Goal: Information Seeking & Learning: Compare options

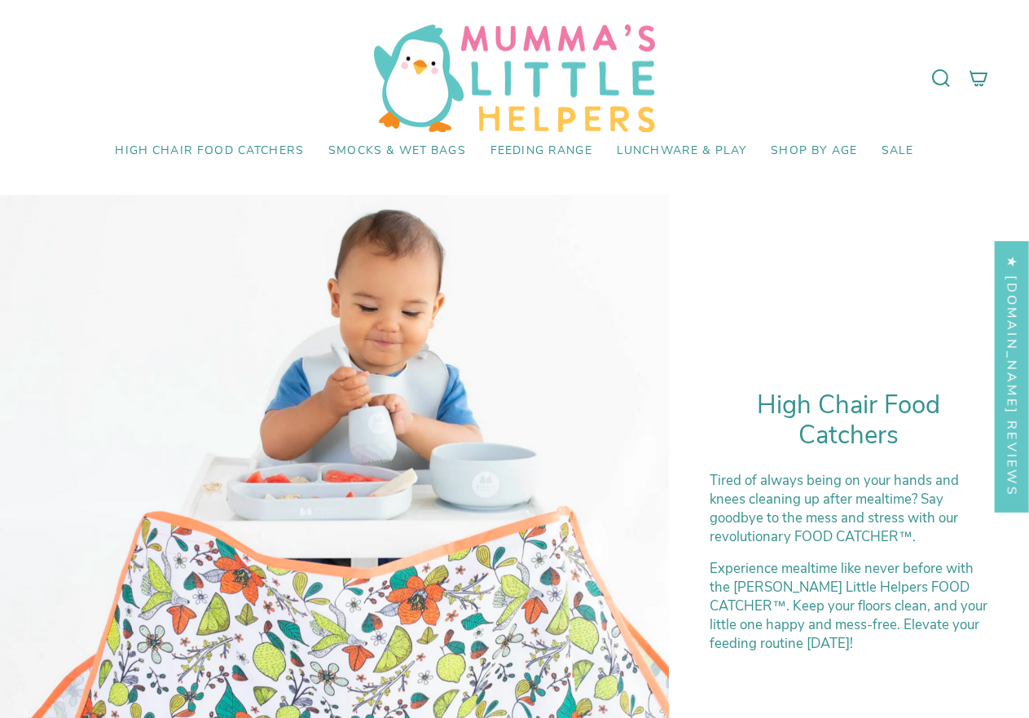
click at [351, 404] on div at bounding box center [334, 529] width 669 height 669
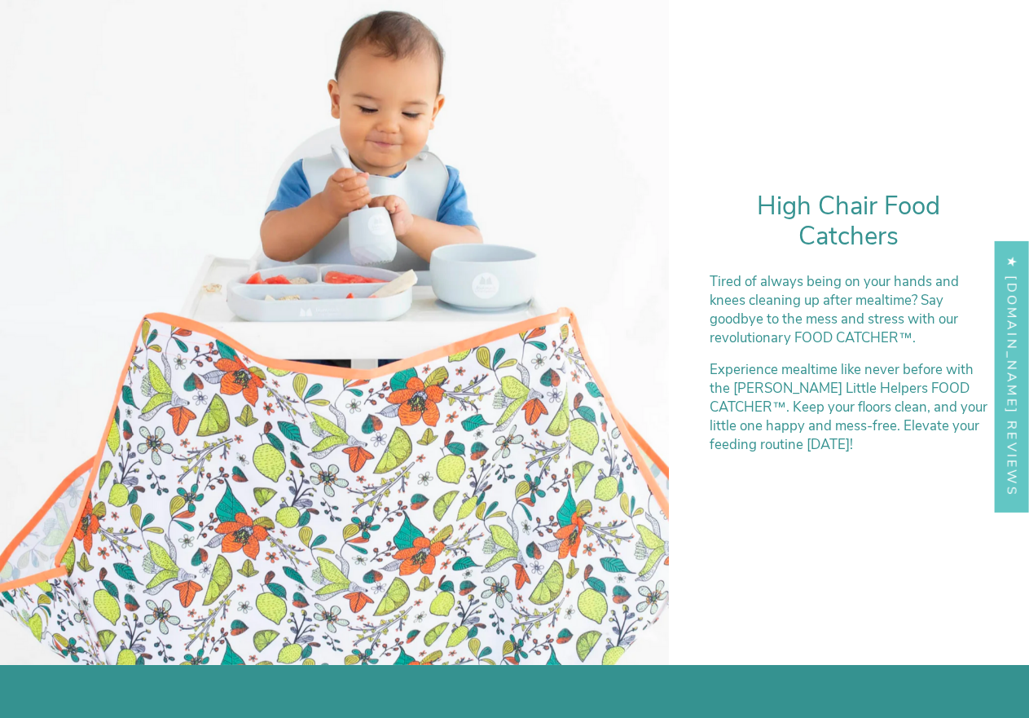
scroll to position [326, 0]
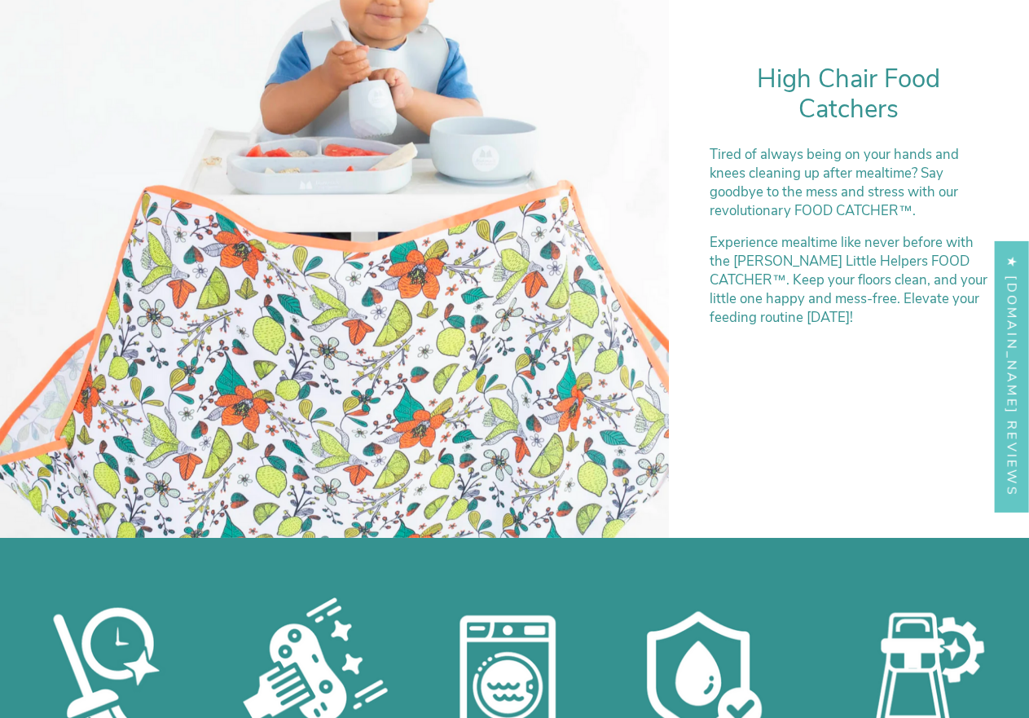
click at [402, 347] on div at bounding box center [334, 203] width 669 height 669
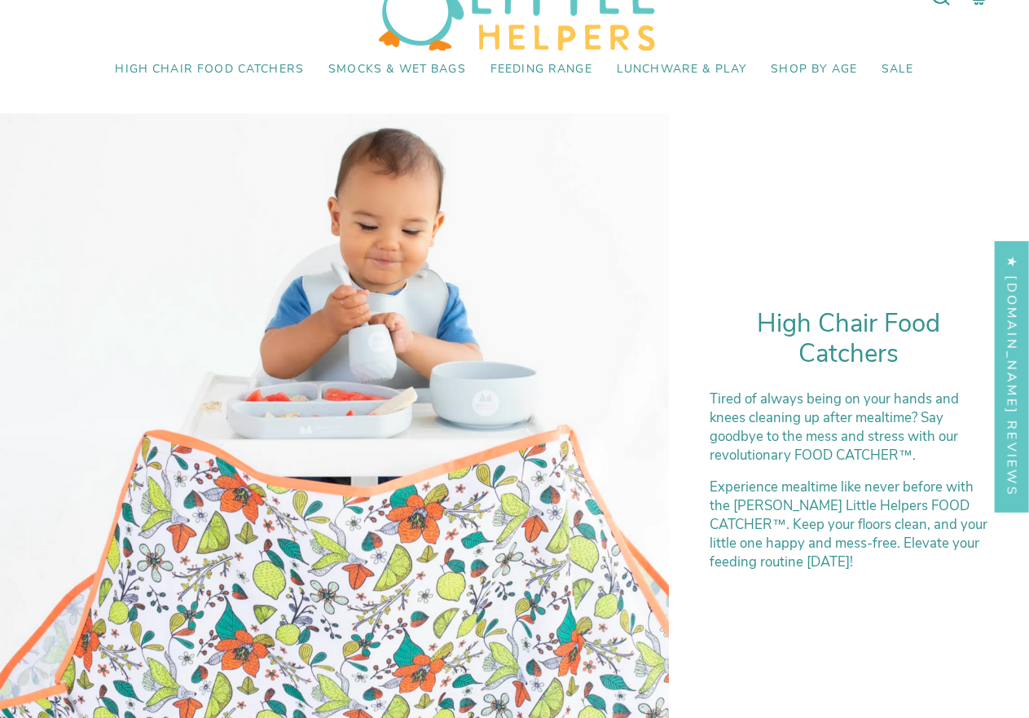
click at [387, 341] on div at bounding box center [334, 447] width 669 height 669
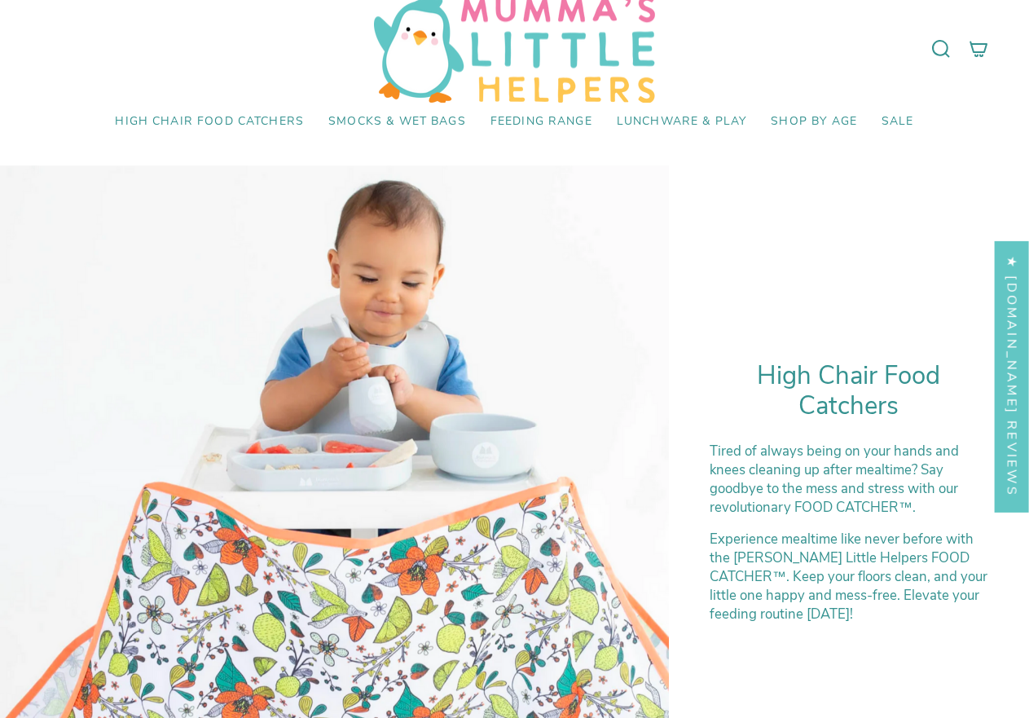
scroll to position [0, 0]
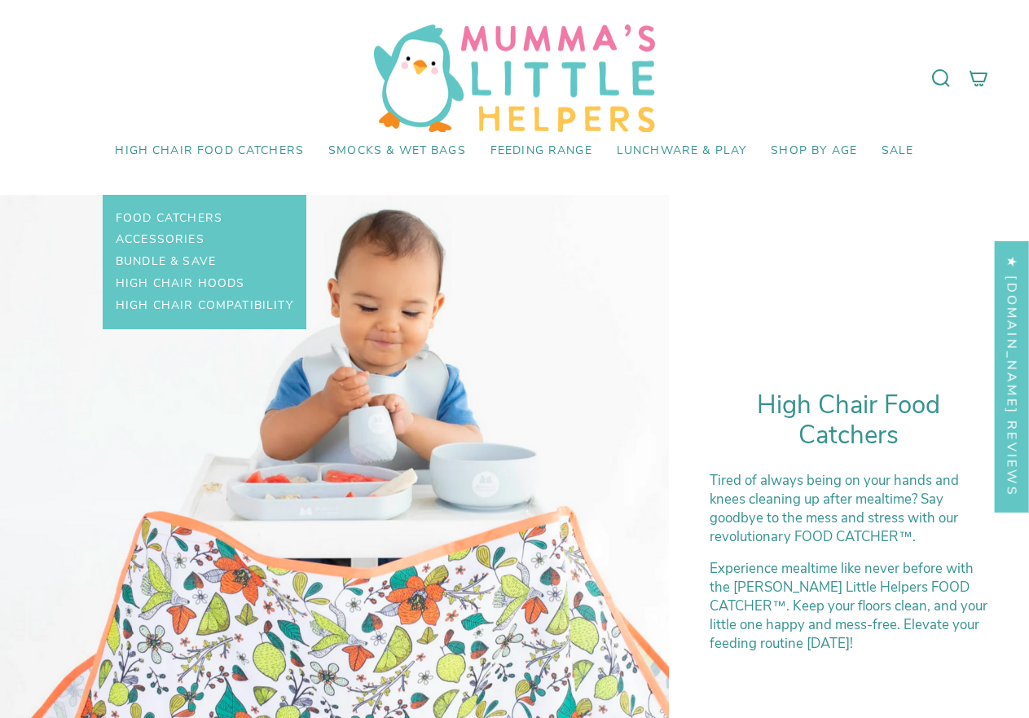
click at [209, 152] on span "High Chair Food Catchers" at bounding box center [209, 151] width 189 height 14
click at [200, 215] on span "Food Catchers" at bounding box center [169, 219] width 107 height 14
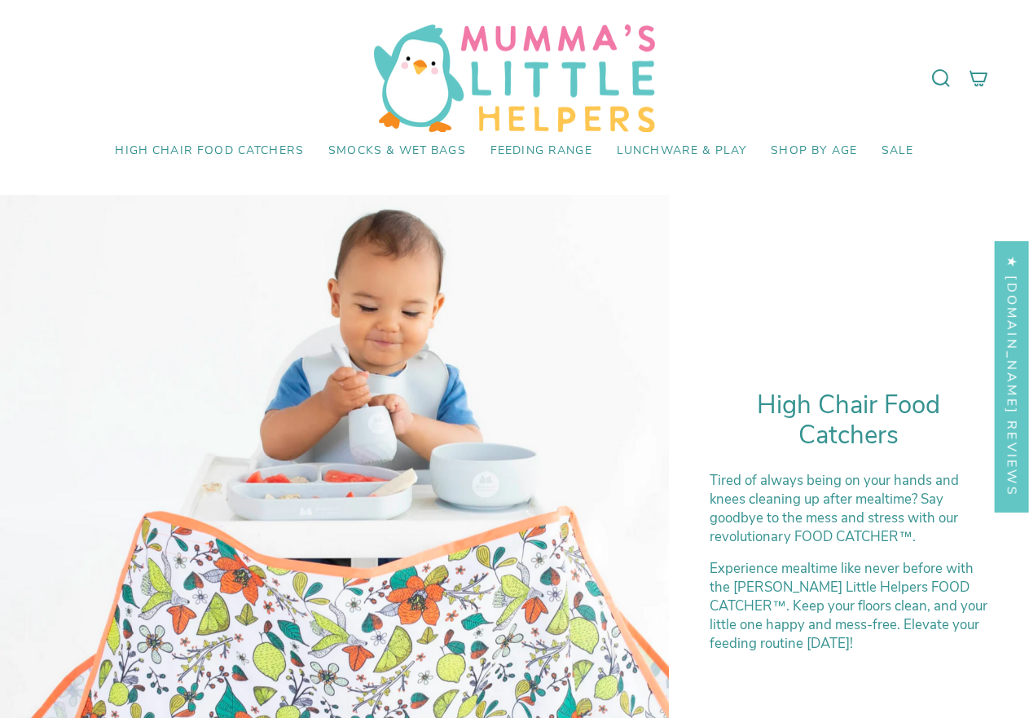
click at [453, 512] on div at bounding box center [334, 529] width 669 height 669
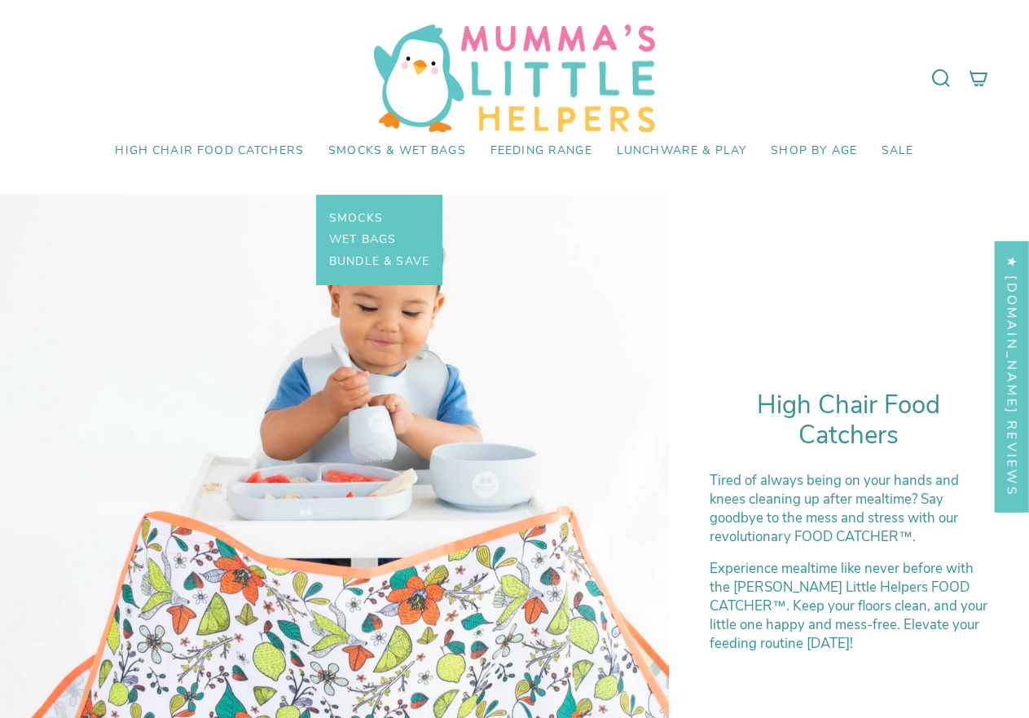
click at [351, 149] on span "Smocks & Wet Bags" at bounding box center [397, 151] width 138 height 14
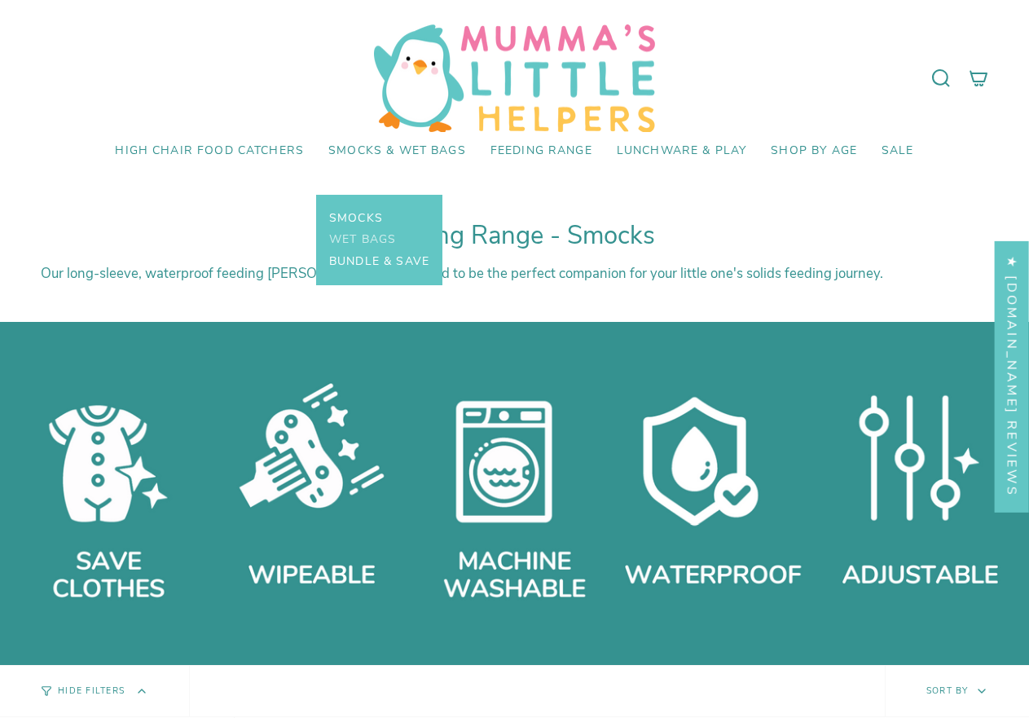
click at [358, 239] on span "Wet Bags" at bounding box center [362, 240] width 67 height 14
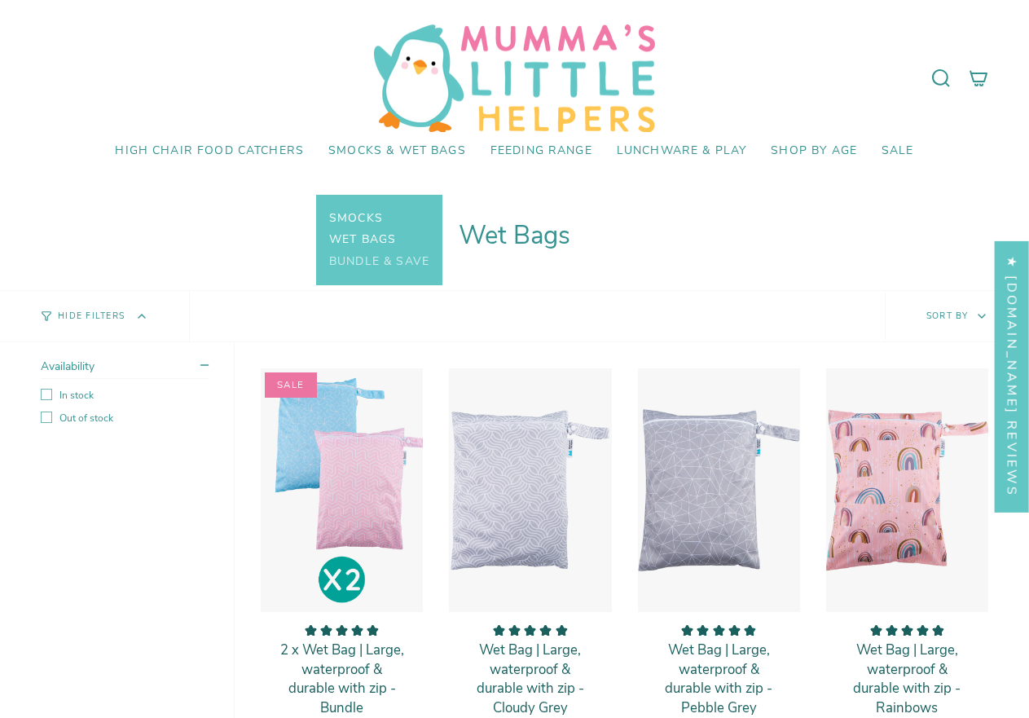
click at [371, 255] on span "Bundle & Save" at bounding box center [379, 262] width 100 height 14
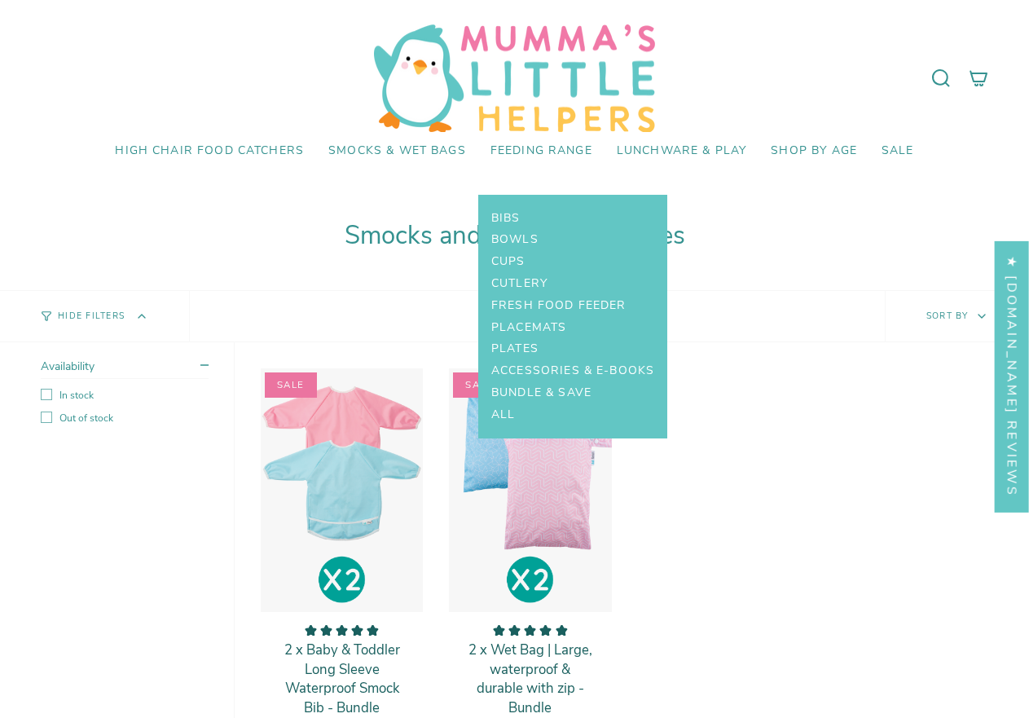
click at [543, 153] on span "Feeding Range" at bounding box center [541, 151] width 102 height 14
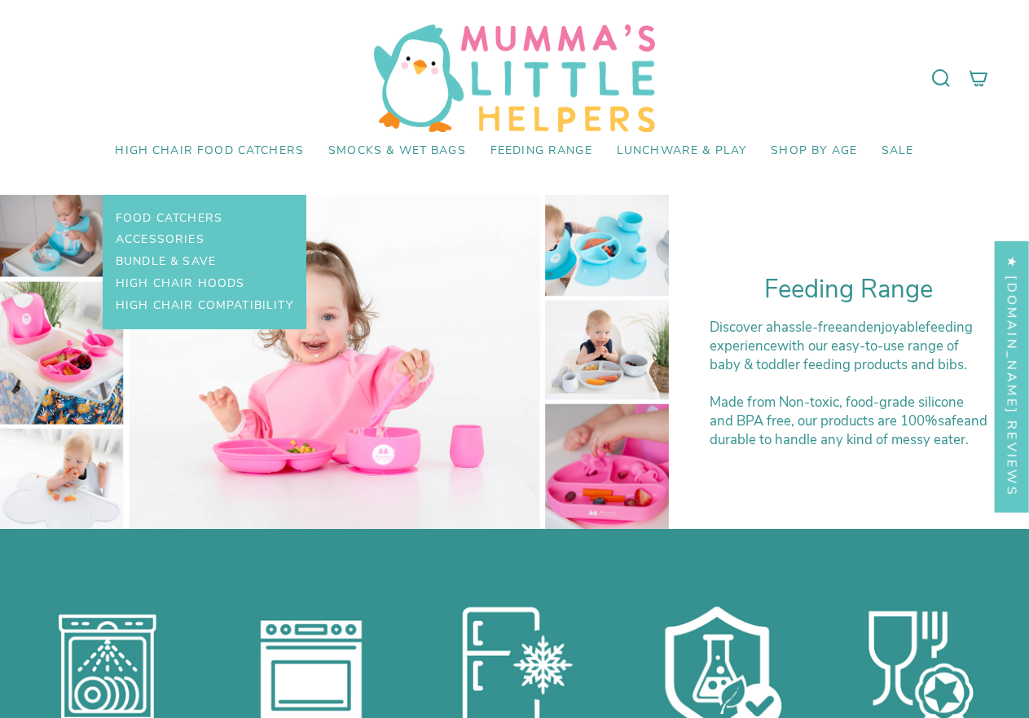
click at [187, 144] on span "High Chair Food Catchers" at bounding box center [209, 151] width 189 height 14
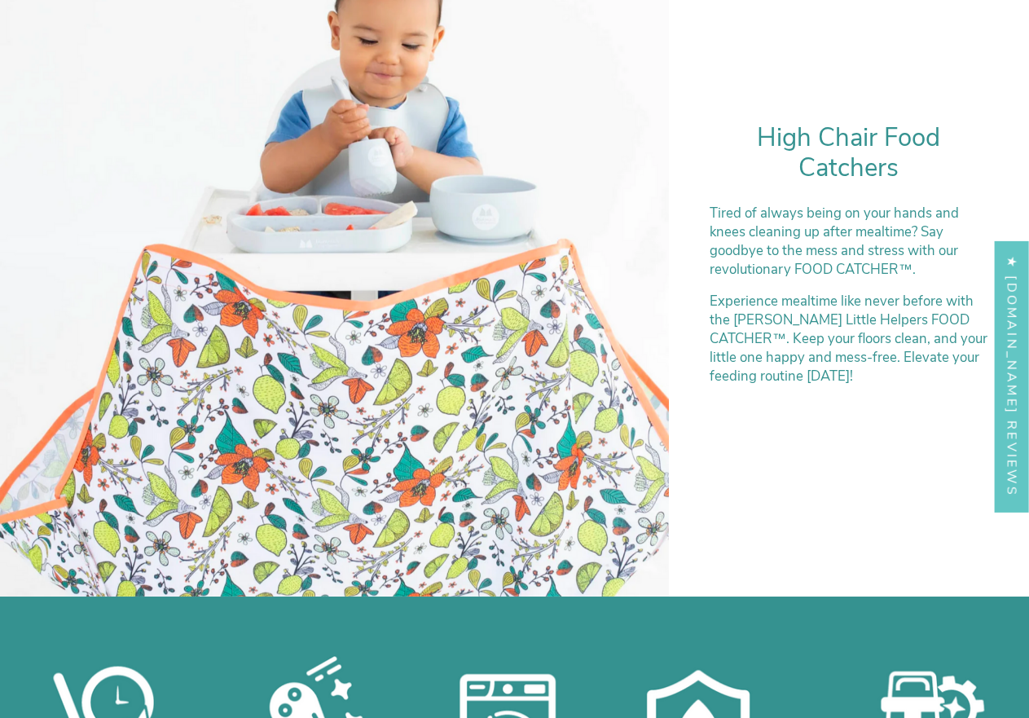
scroll to position [489, 0]
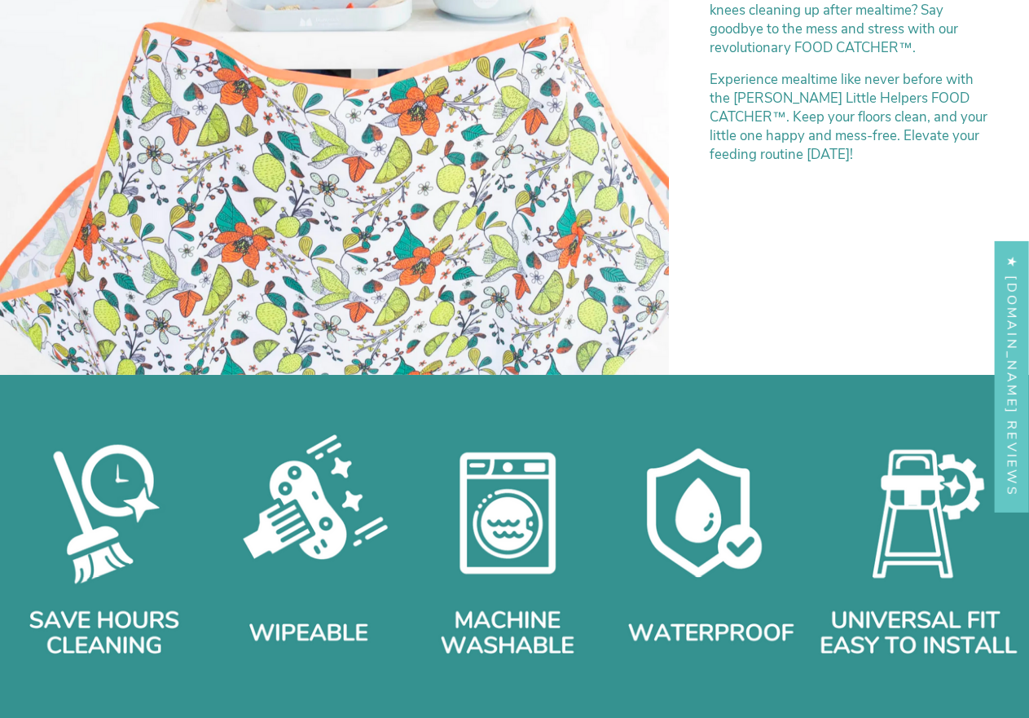
click at [396, 240] on div at bounding box center [334, 40] width 669 height 669
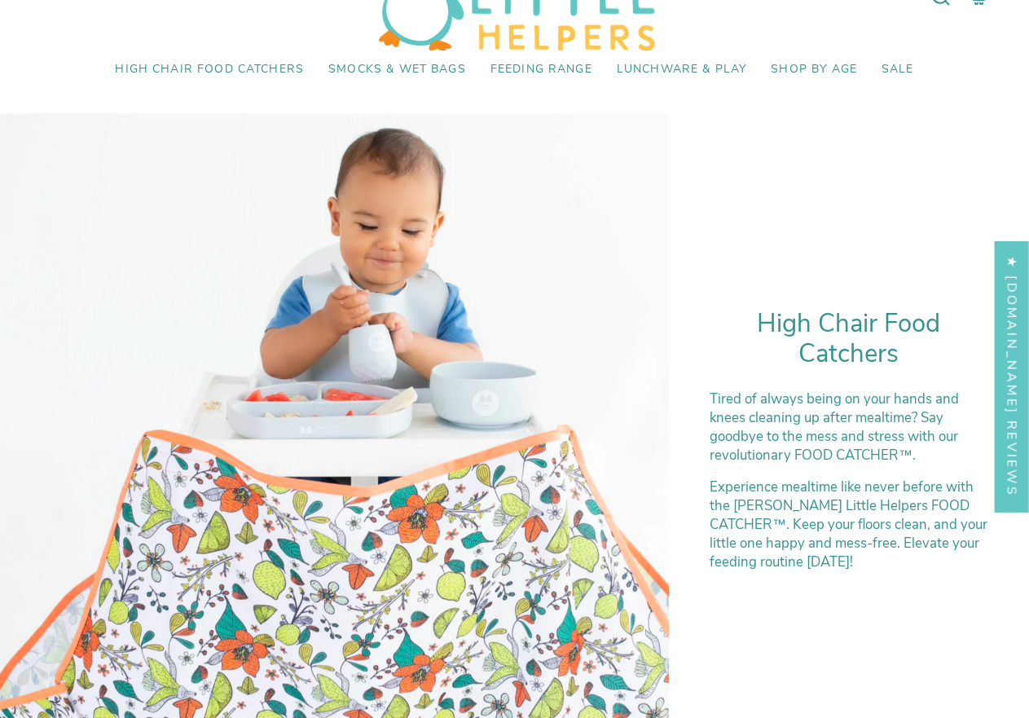
scroll to position [0, 0]
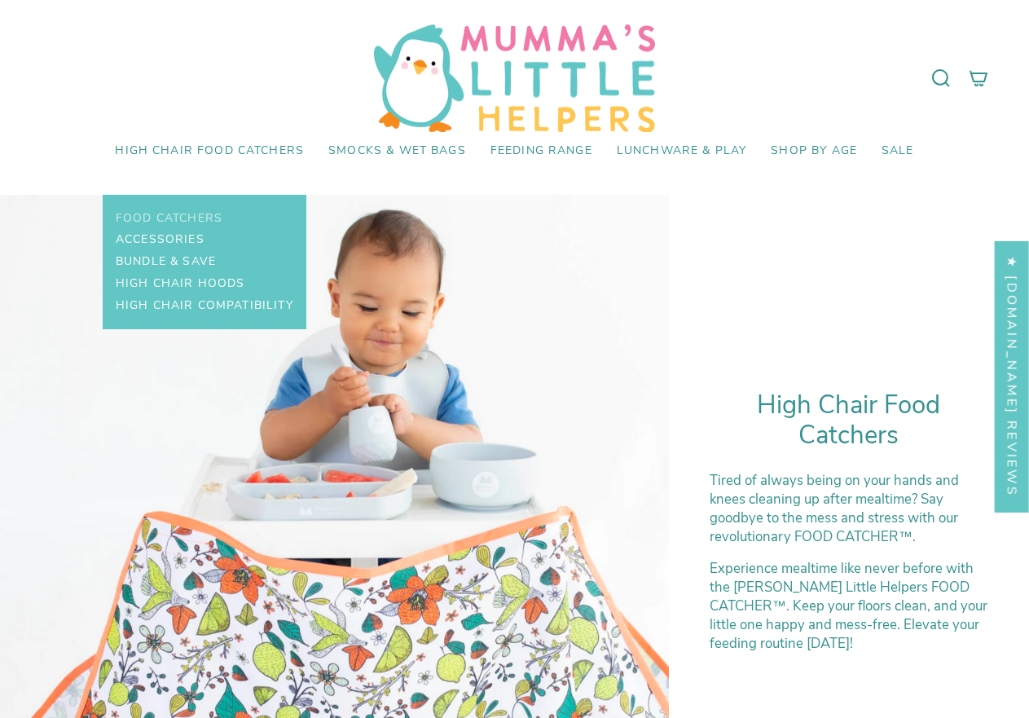
click at [197, 220] on span "Food Catchers" at bounding box center [169, 219] width 107 height 14
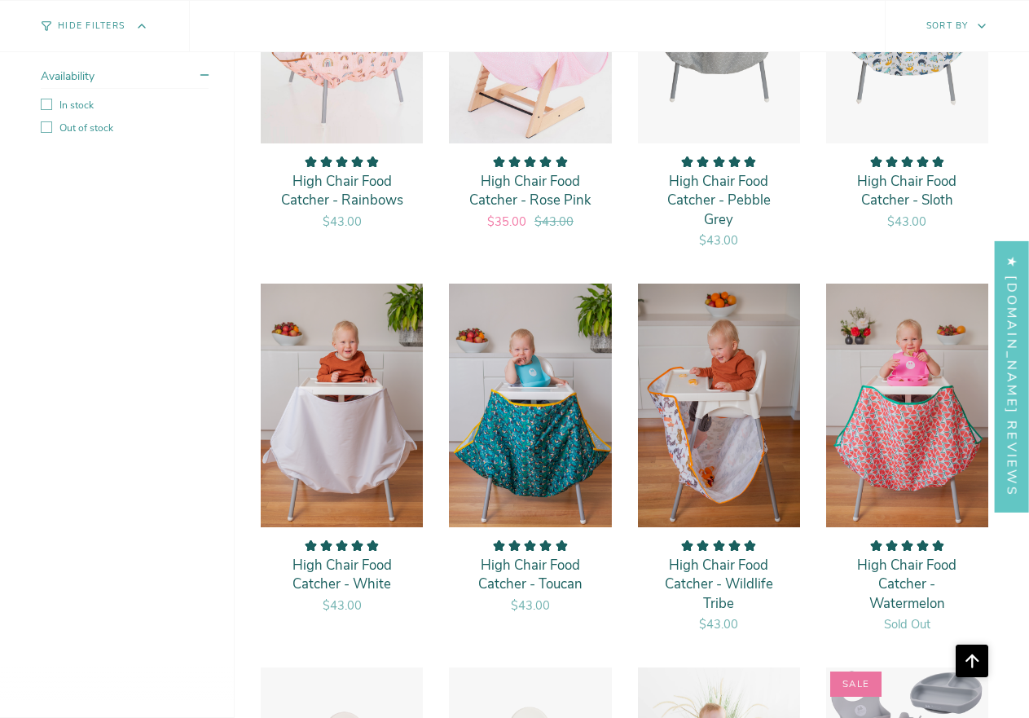
scroll to position [1059, 0]
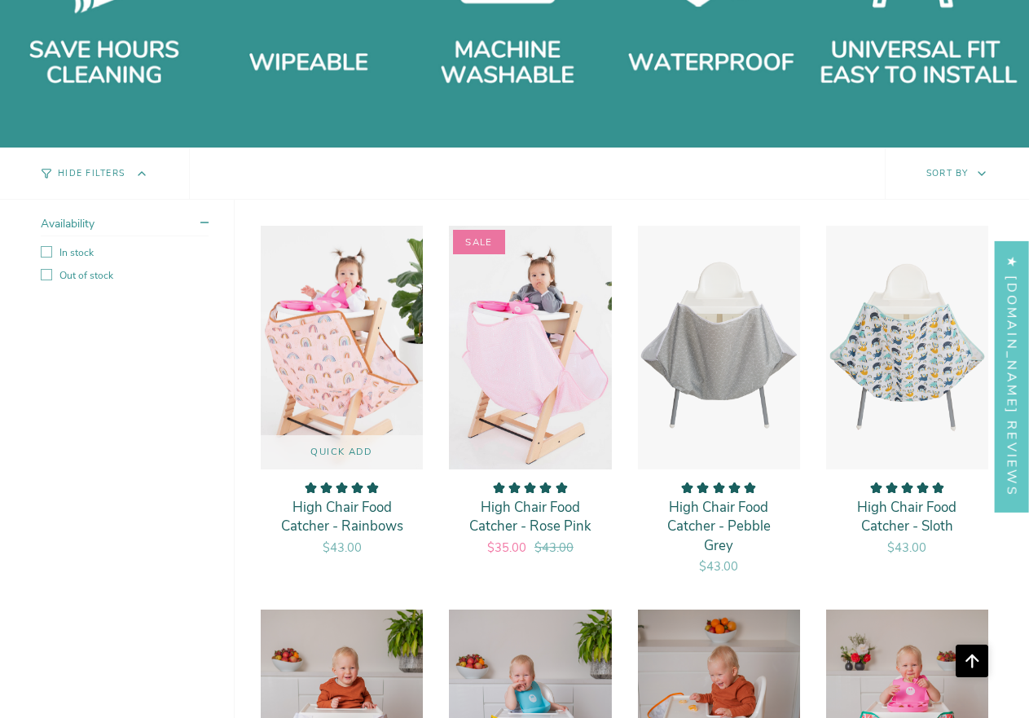
click at [348, 349] on img "High Chair Food Catcher - Rainbows" at bounding box center [342, 347] width 164 height 245
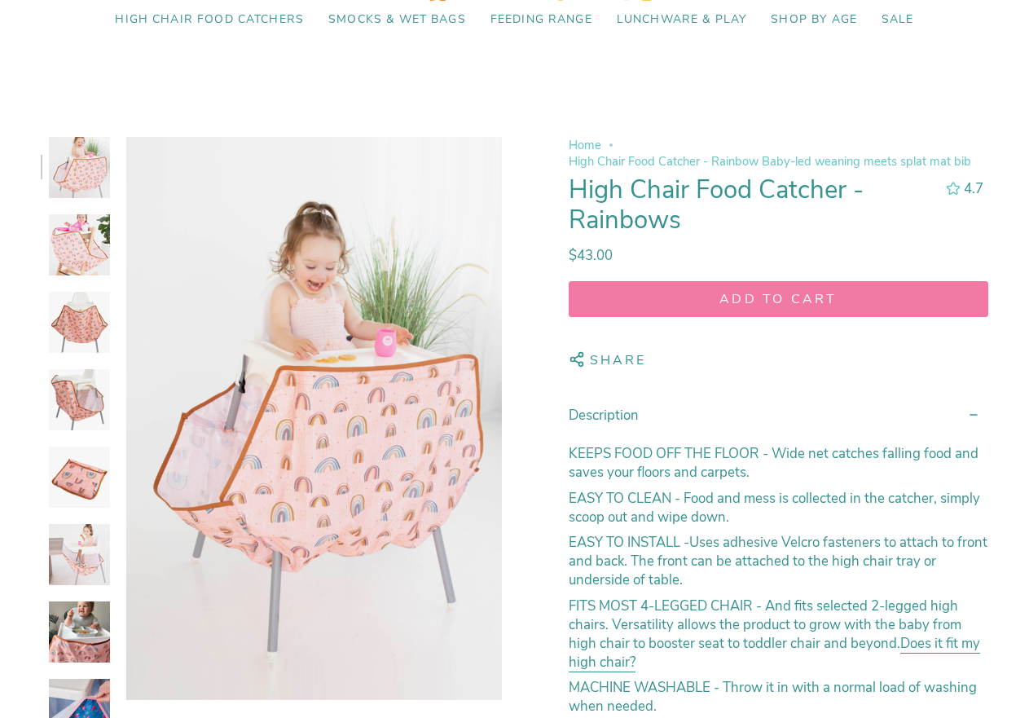
scroll to position [326, 0]
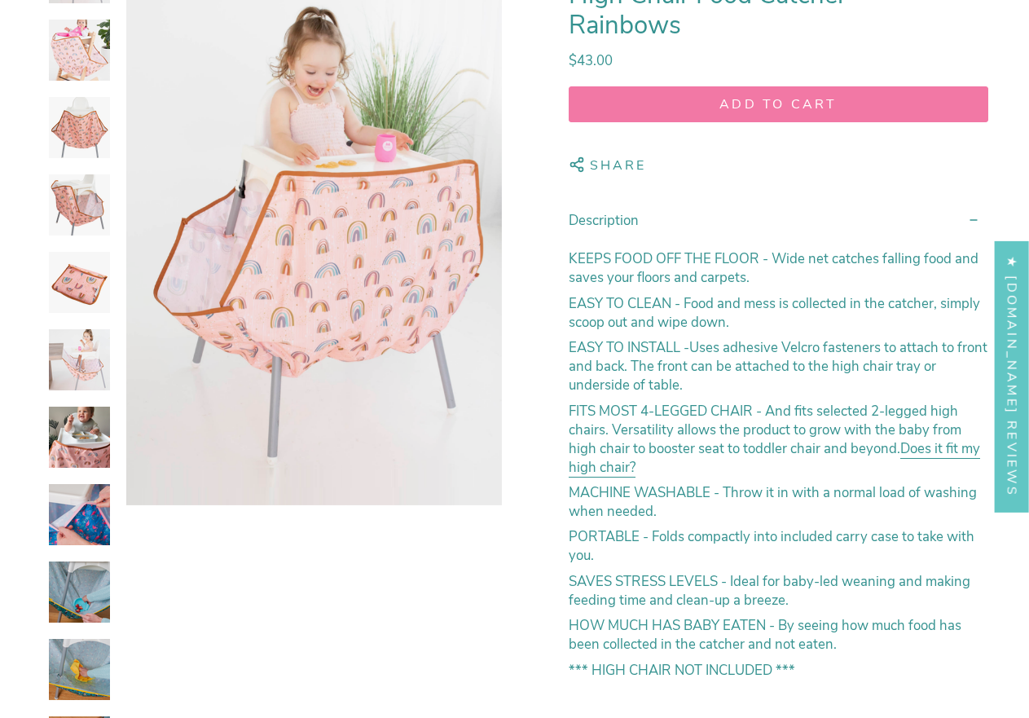
select select "pictures-first"
click at [73, 125] on img at bounding box center [79, 127] width 61 height 61
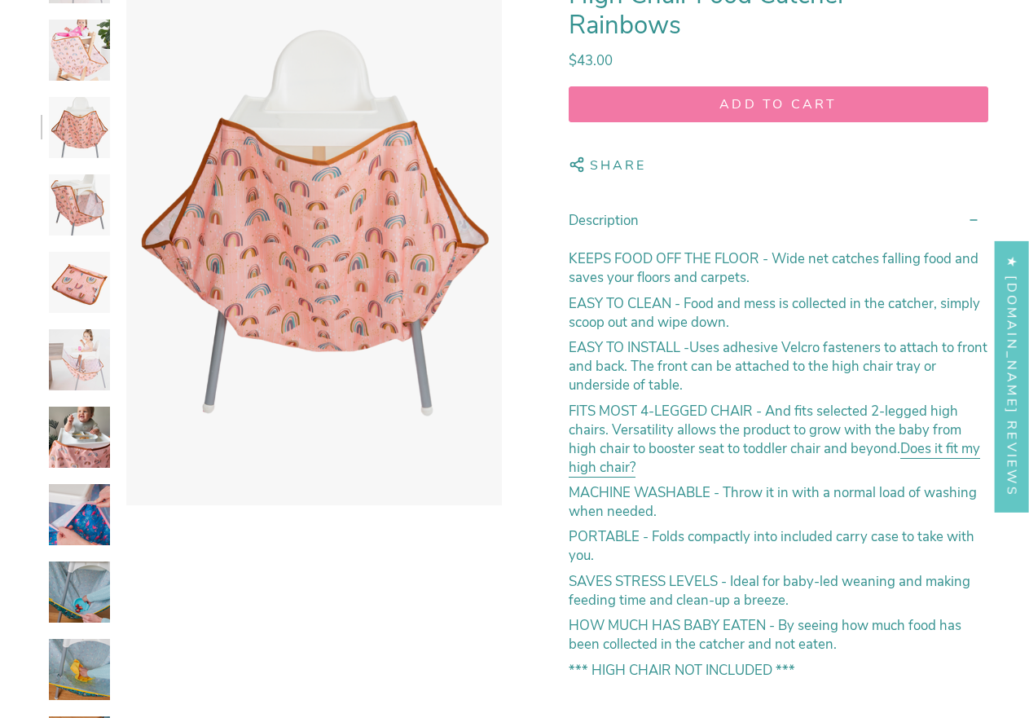
click at [64, 213] on img at bounding box center [79, 204] width 61 height 61
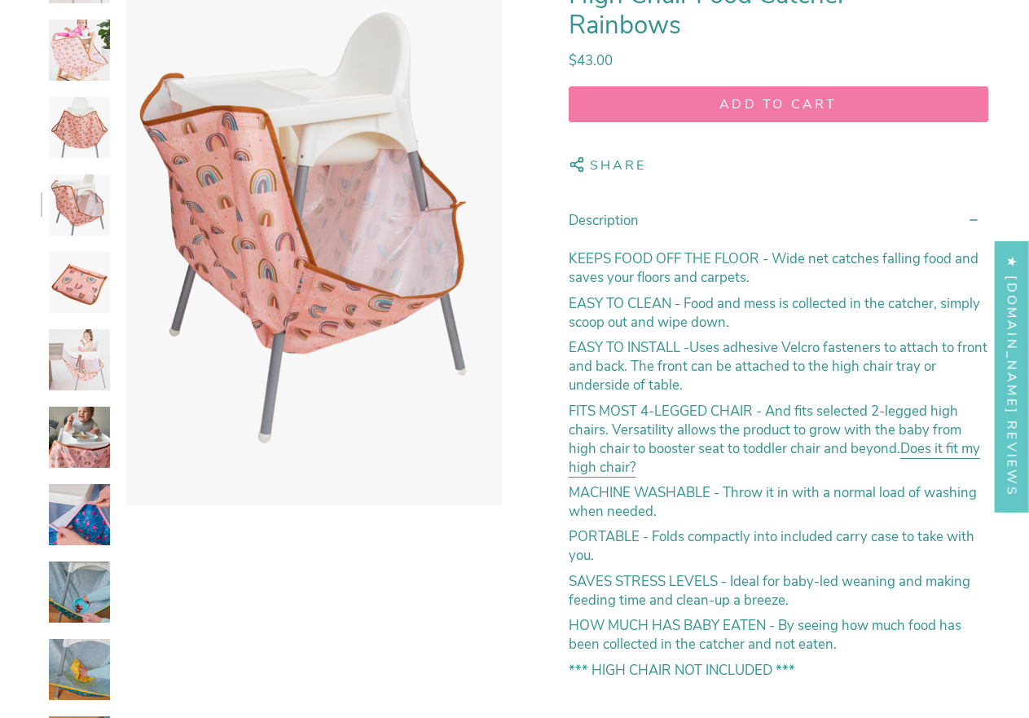
click at [81, 292] on img at bounding box center [79, 282] width 61 height 61
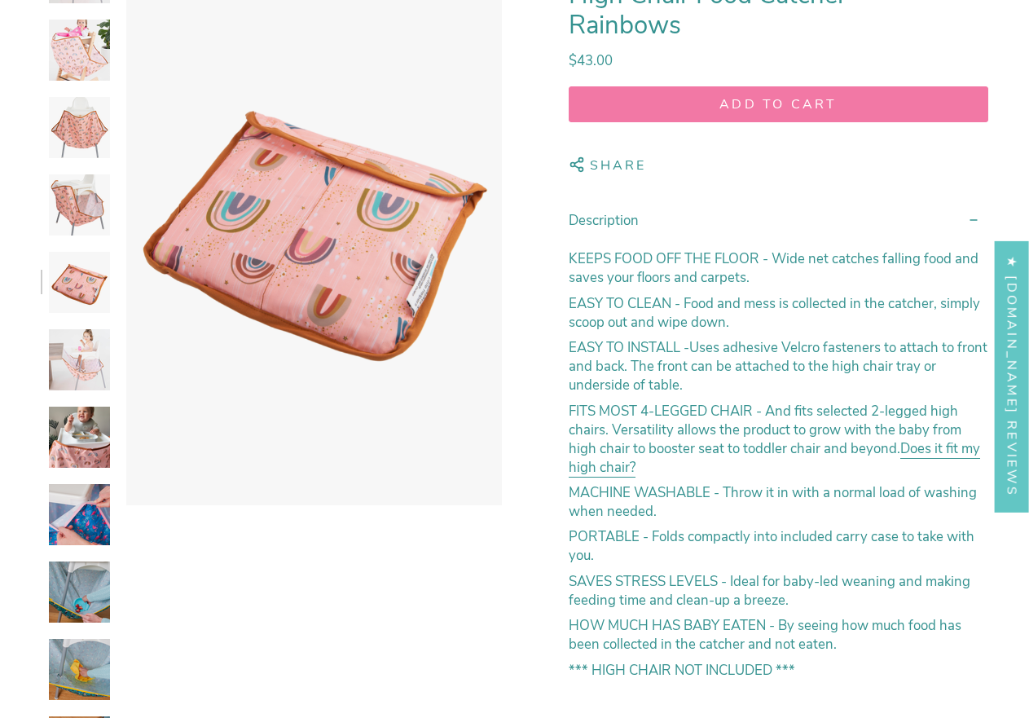
click at [77, 367] on img at bounding box center [79, 359] width 61 height 61
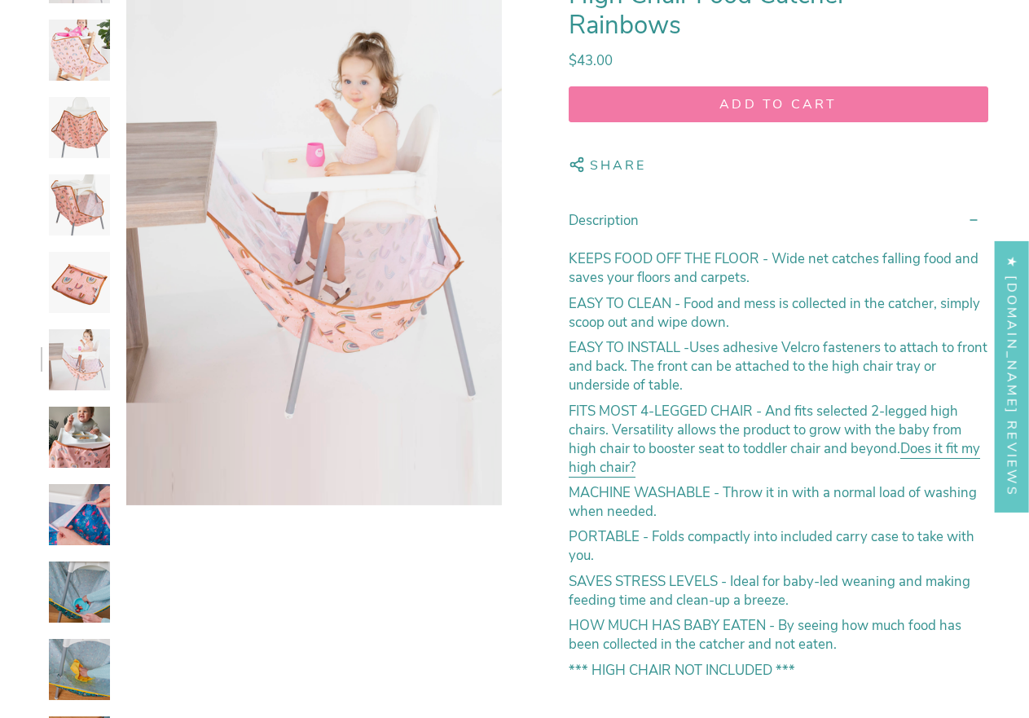
click at [68, 460] on img at bounding box center [79, 436] width 61 height 61
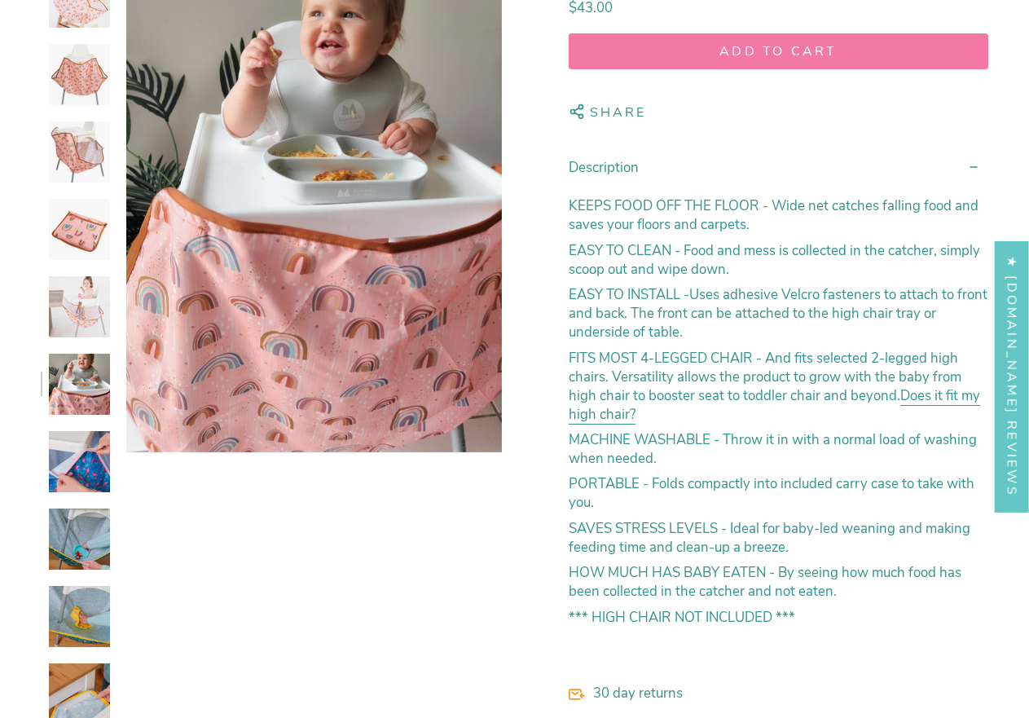
scroll to position [407, 0]
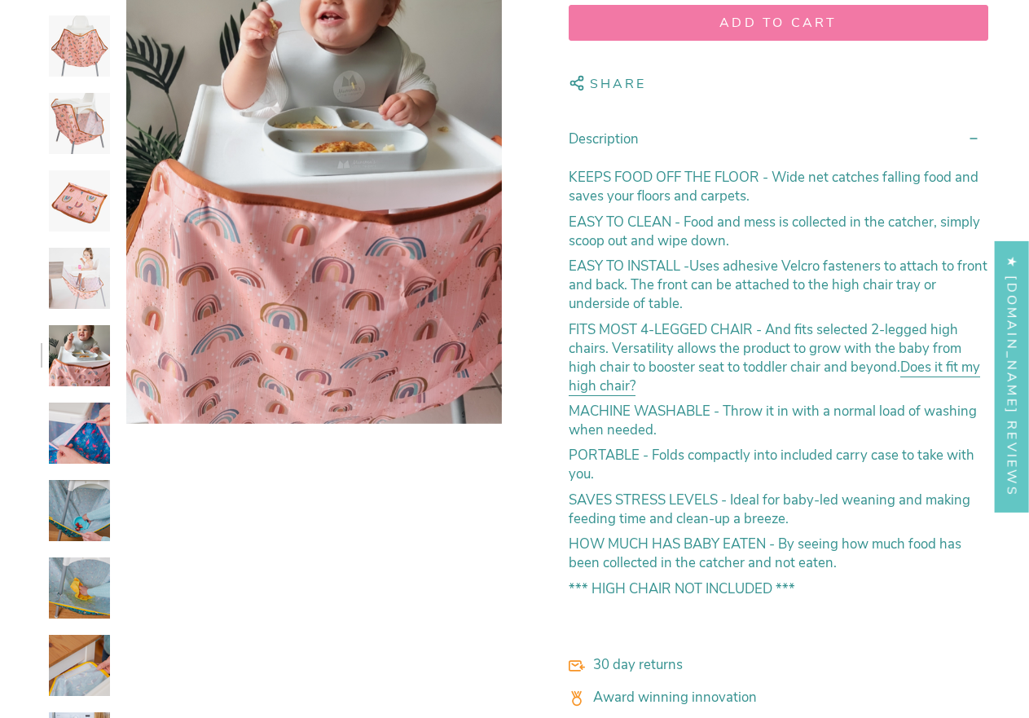
click at [68, 450] on img at bounding box center [79, 432] width 61 height 61
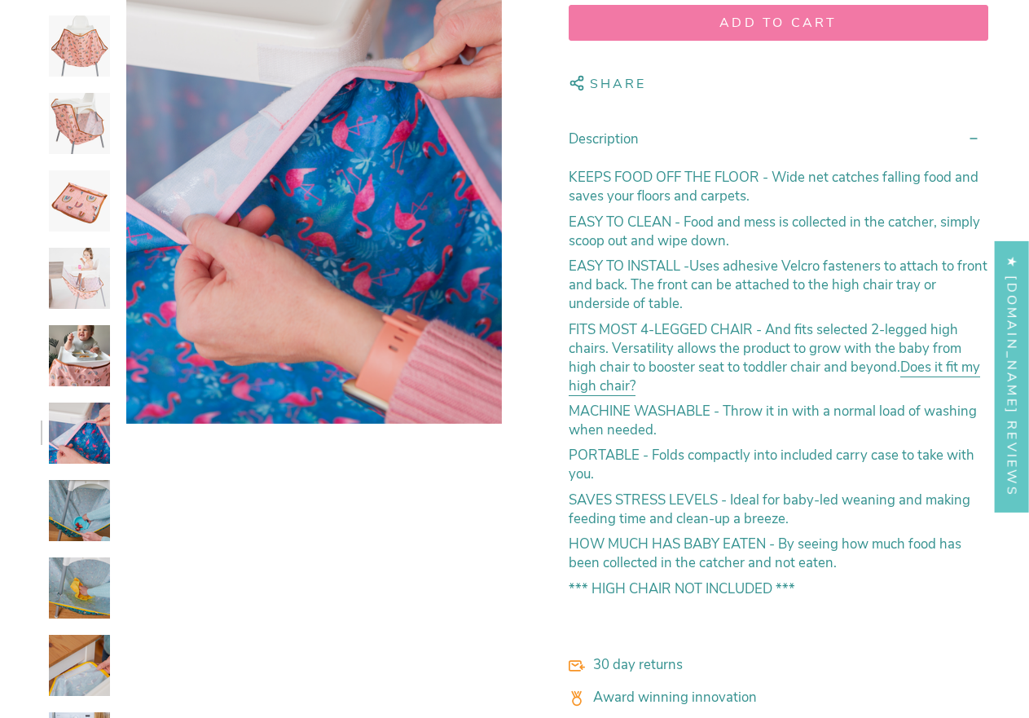
click at [78, 511] on img at bounding box center [79, 510] width 61 height 61
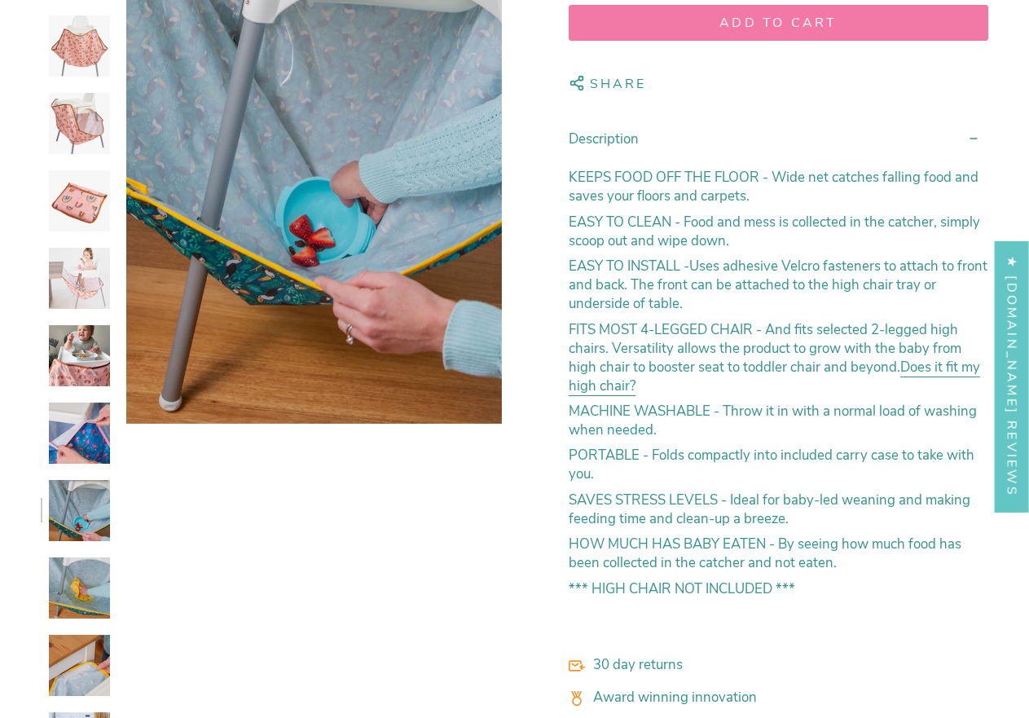
click at [87, 446] on img at bounding box center [79, 432] width 61 height 61
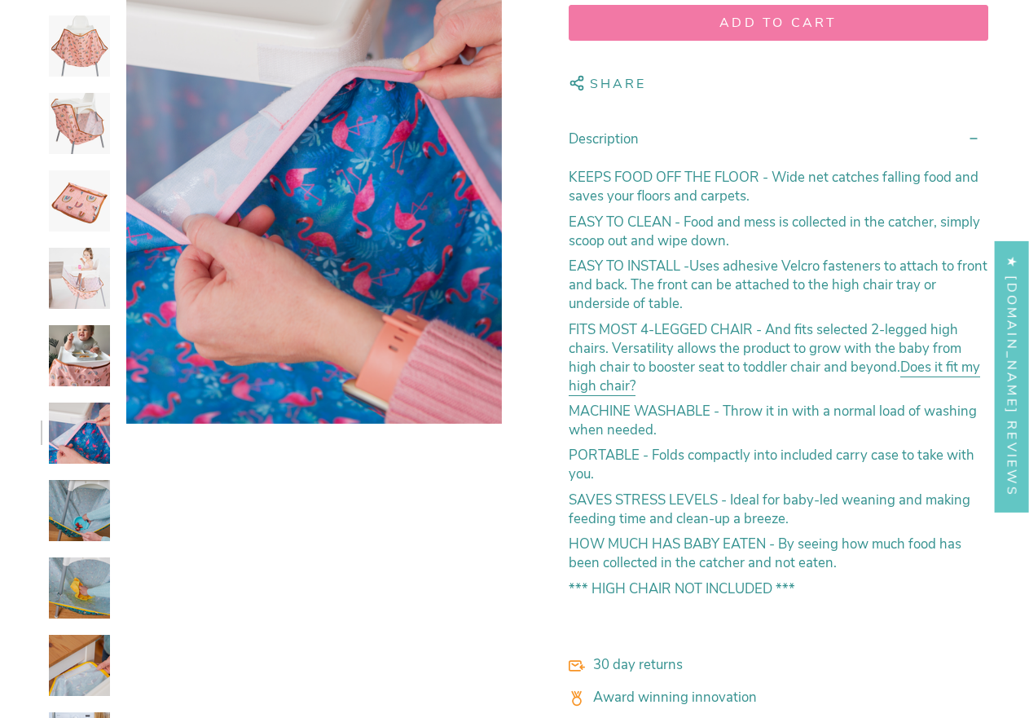
click at [79, 512] on img at bounding box center [79, 510] width 61 height 61
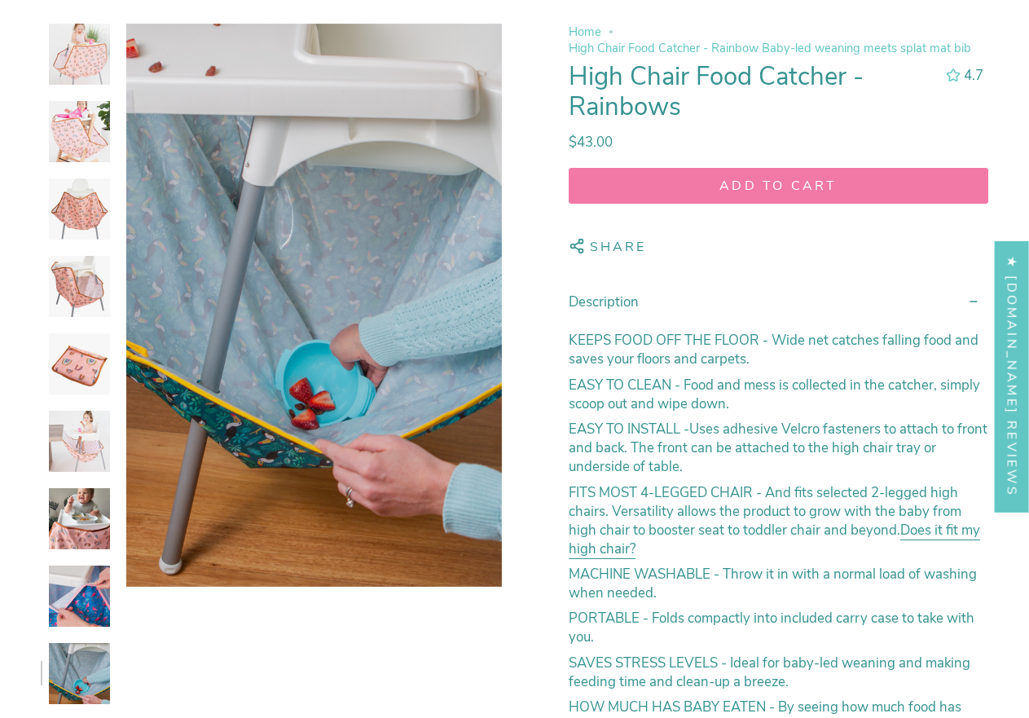
scroll to position [489, 0]
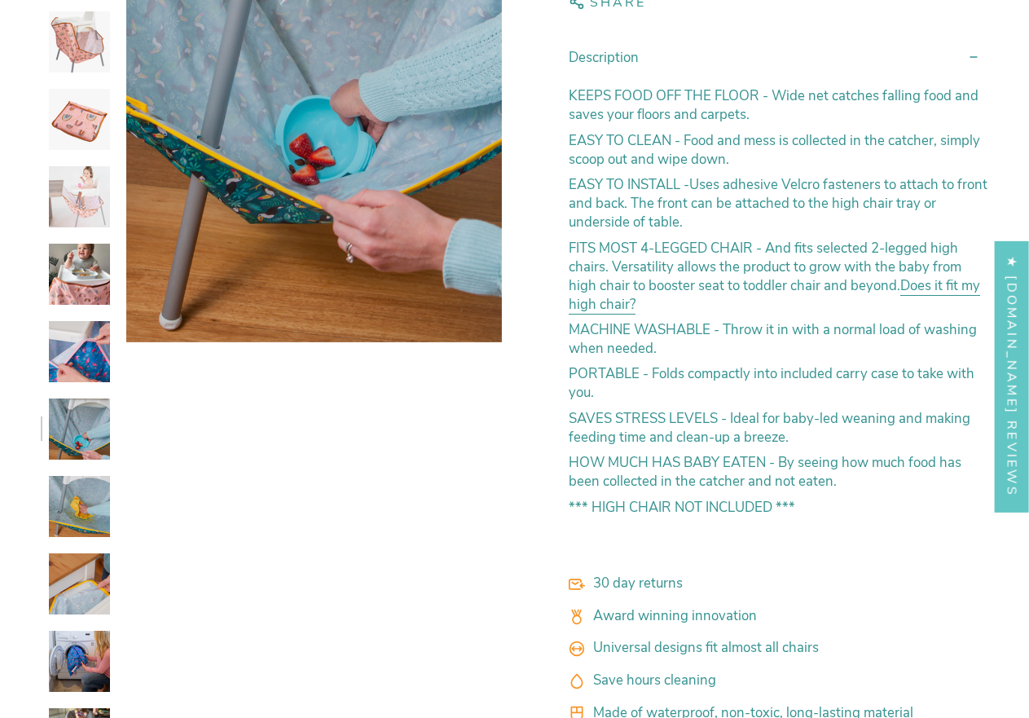
click at [86, 503] on img at bounding box center [79, 506] width 61 height 61
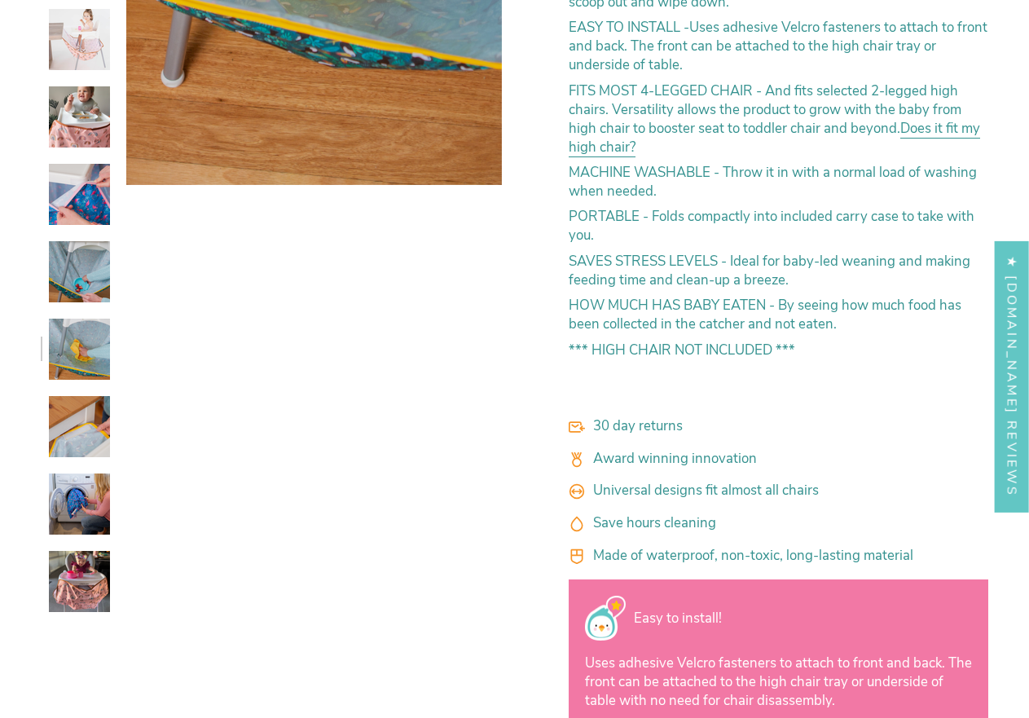
scroll to position [733, 0]
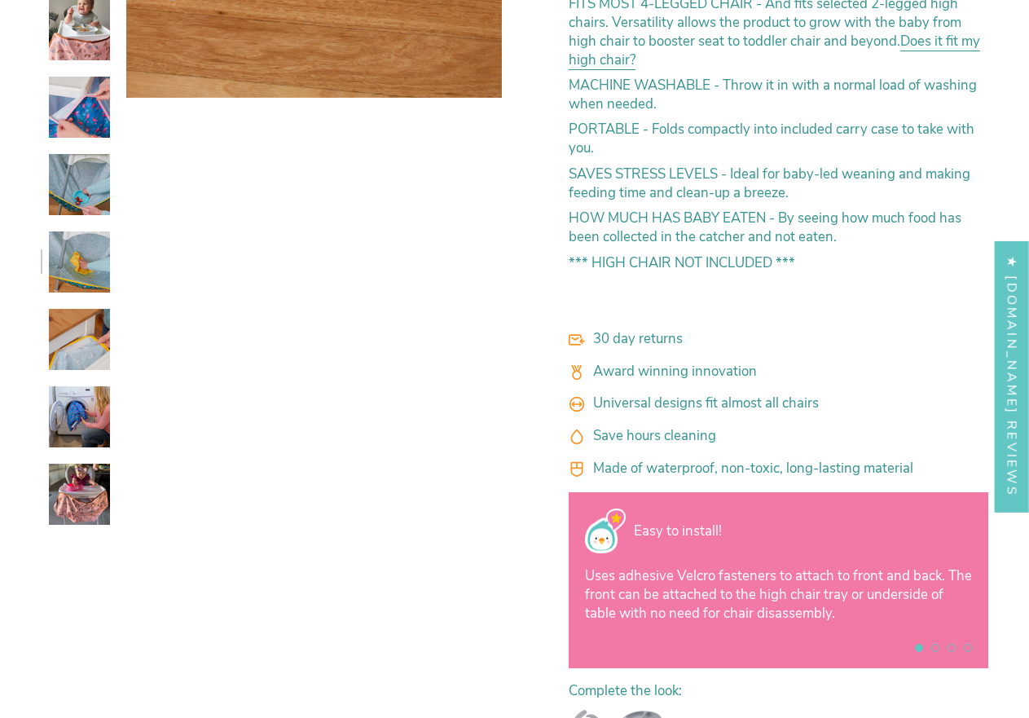
click at [77, 346] on img at bounding box center [79, 339] width 61 height 61
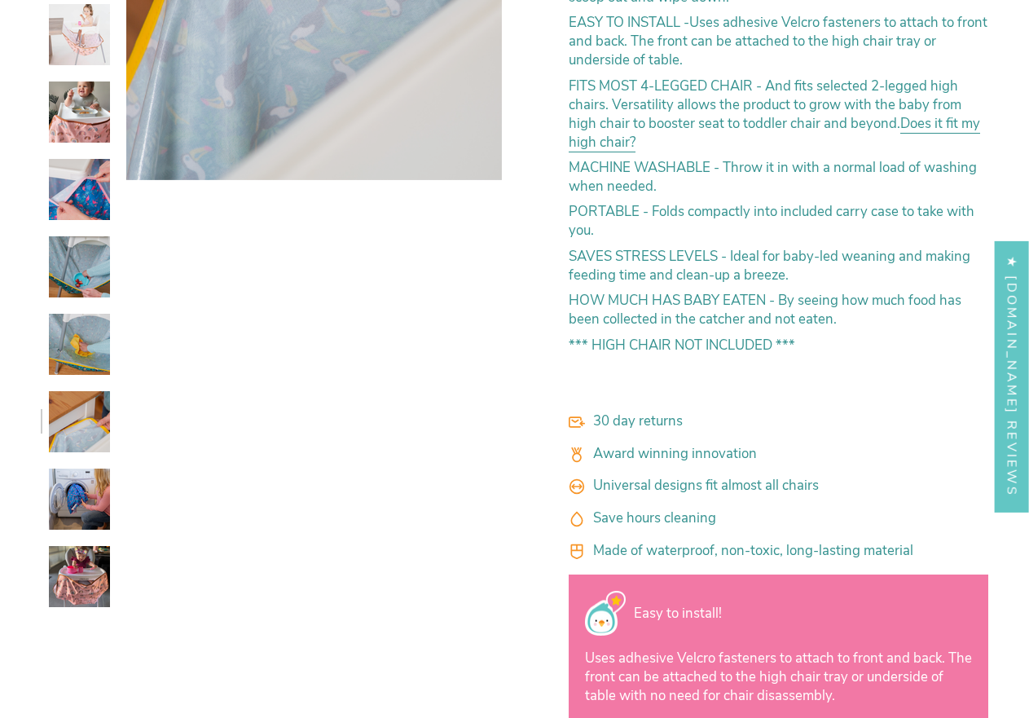
scroll to position [652, 0]
click at [78, 573] on img at bounding box center [79, 575] width 61 height 61
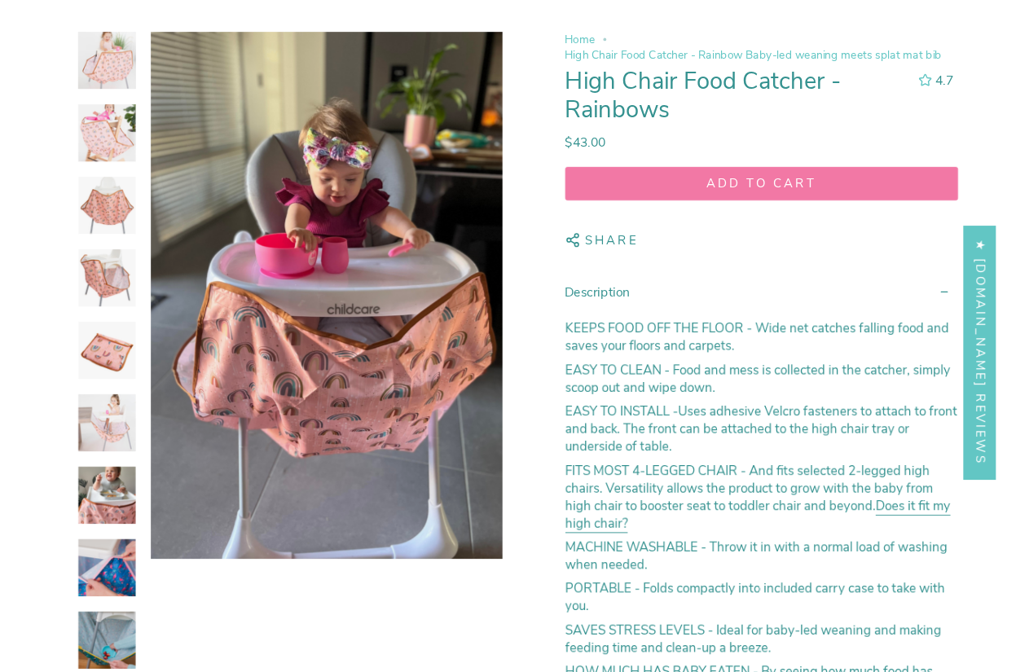
scroll to position [163, 0]
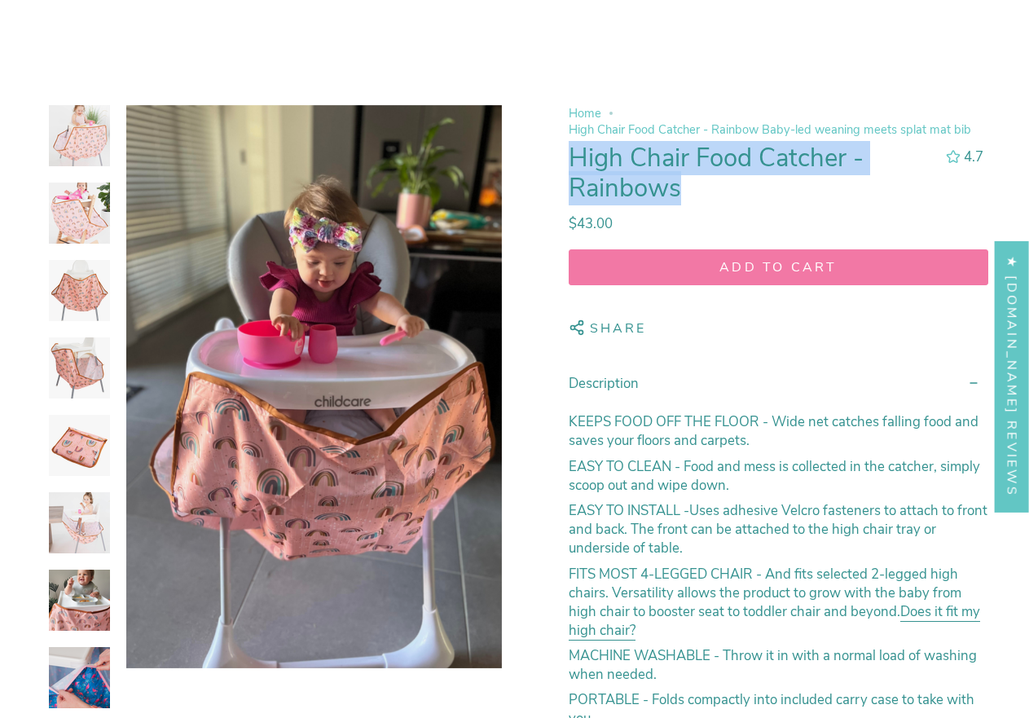
drag, startPoint x: 688, startPoint y: 194, endPoint x: 554, endPoint y: 163, distance: 137.9
click at [803, 197] on h1 "High Chair Food Catcher - Rainbows" at bounding box center [750, 173] width 363 height 61
drag, startPoint x: 847, startPoint y: 163, endPoint x: 562, endPoint y: 159, distance: 285.1
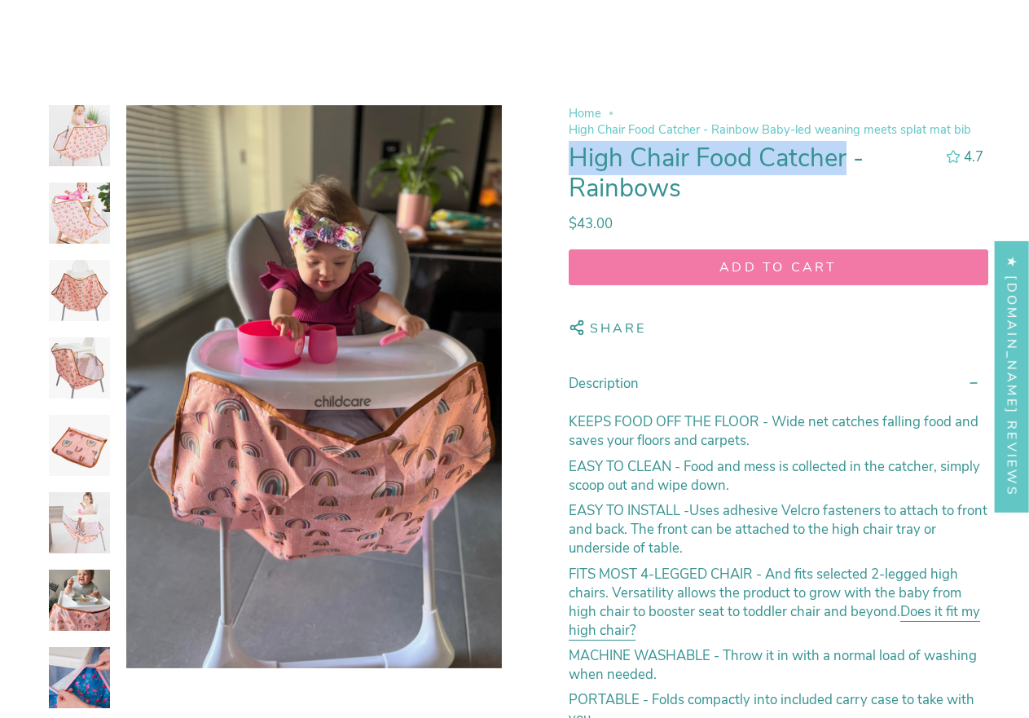
copy h1 "High Chair Food Catcher"
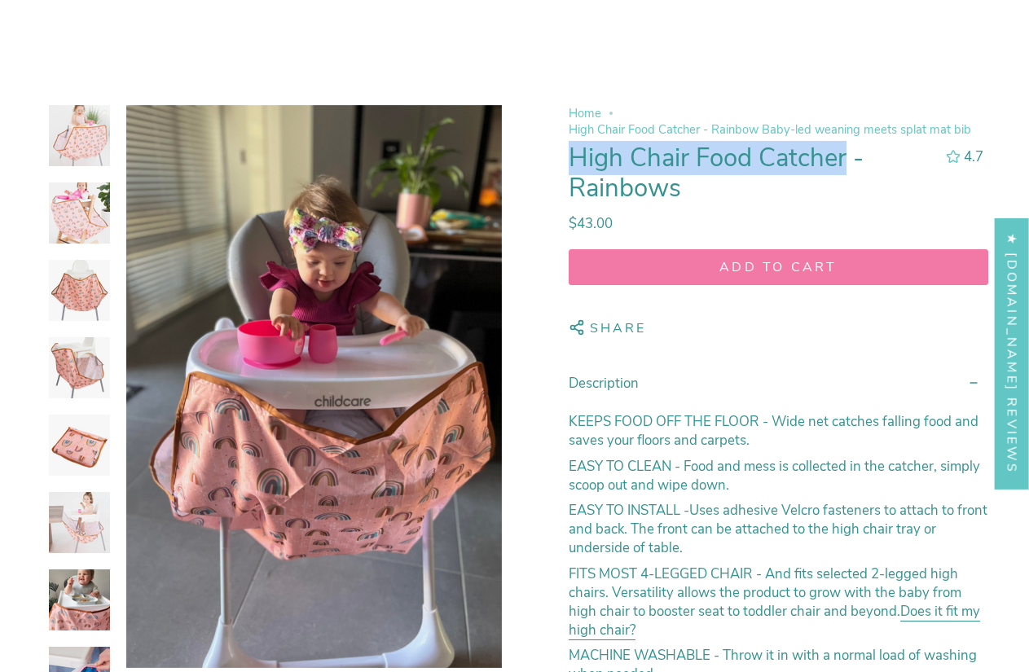
copy h1 "High Chair Food Catcher"
click at [64, 295] on img at bounding box center [79, 290] width 61 height 61
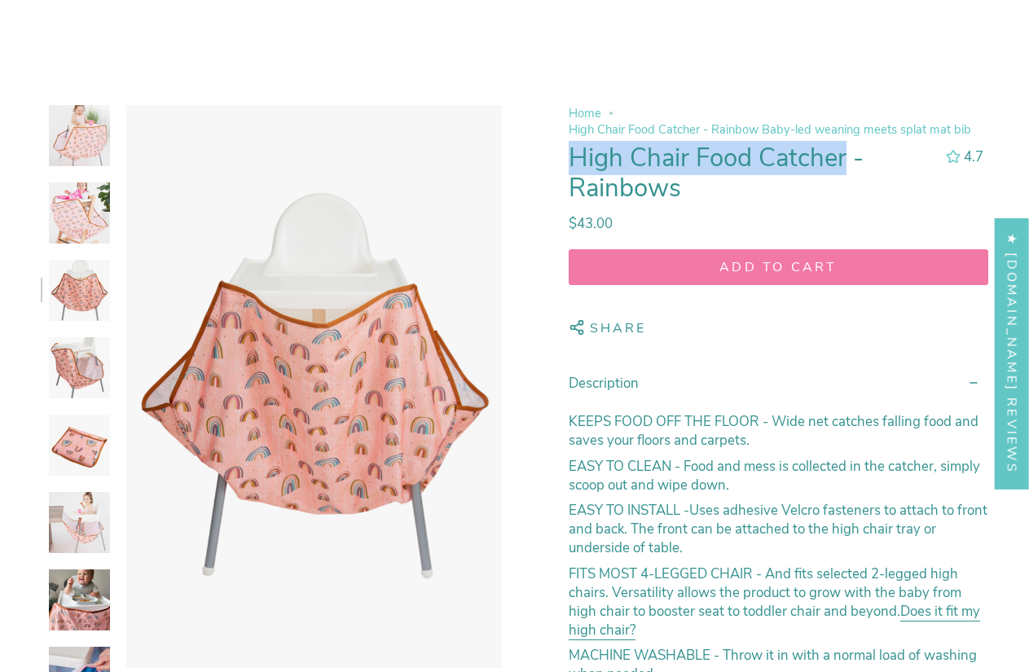
click at [77, 216] on img at bounding box center [79, 212] width 61 height 61
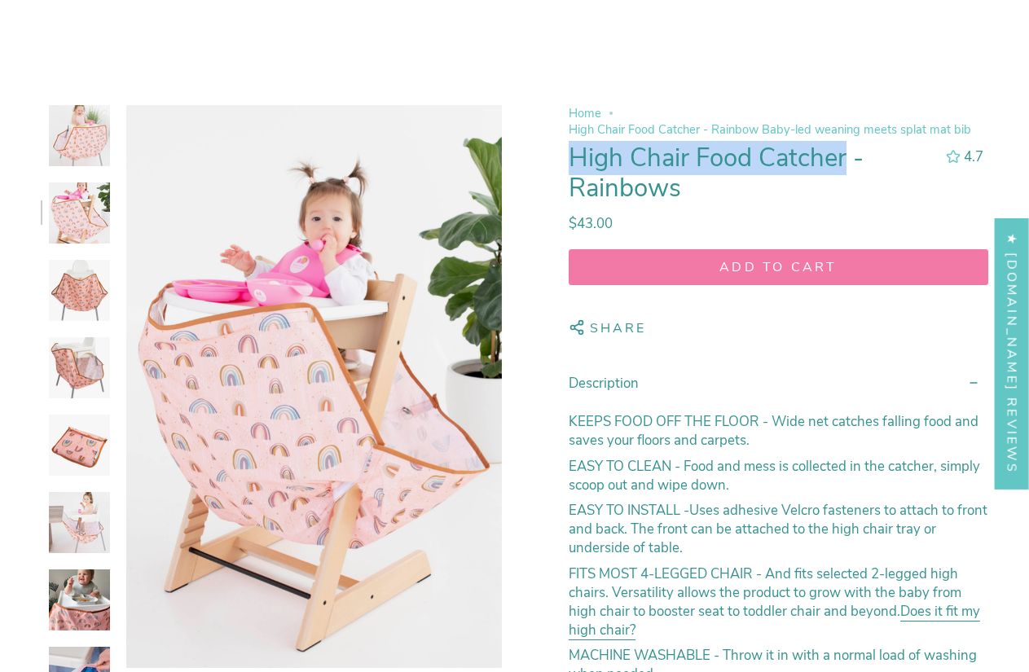
click at [77, 451] on img at bounding box center [79, 445] width 61 height 61
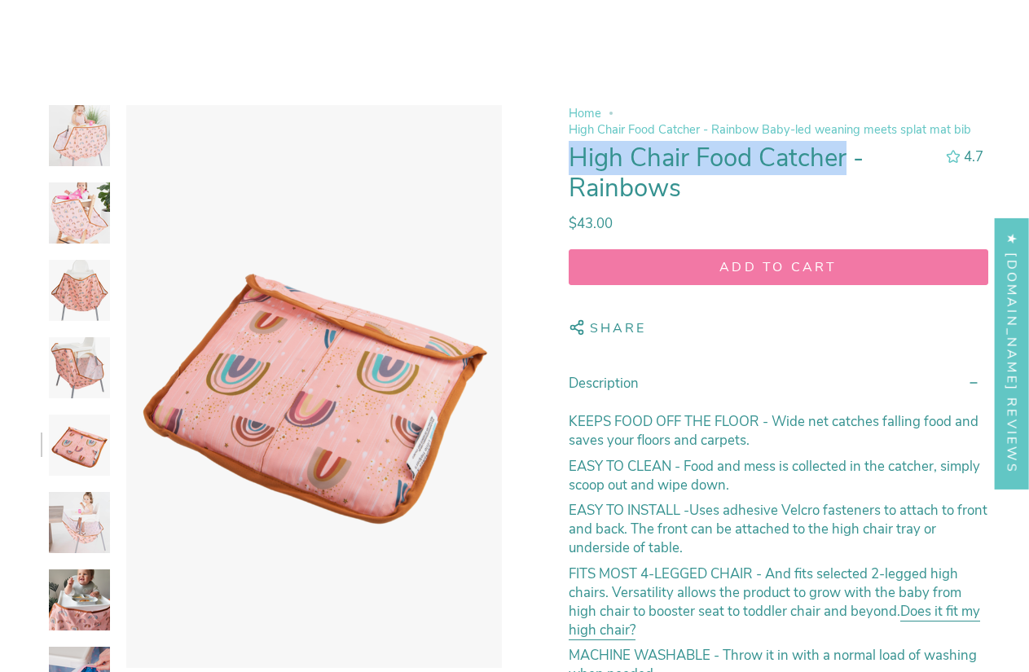
click at [89, 156] on img at bounding box center [79, 135] width 61 height 61
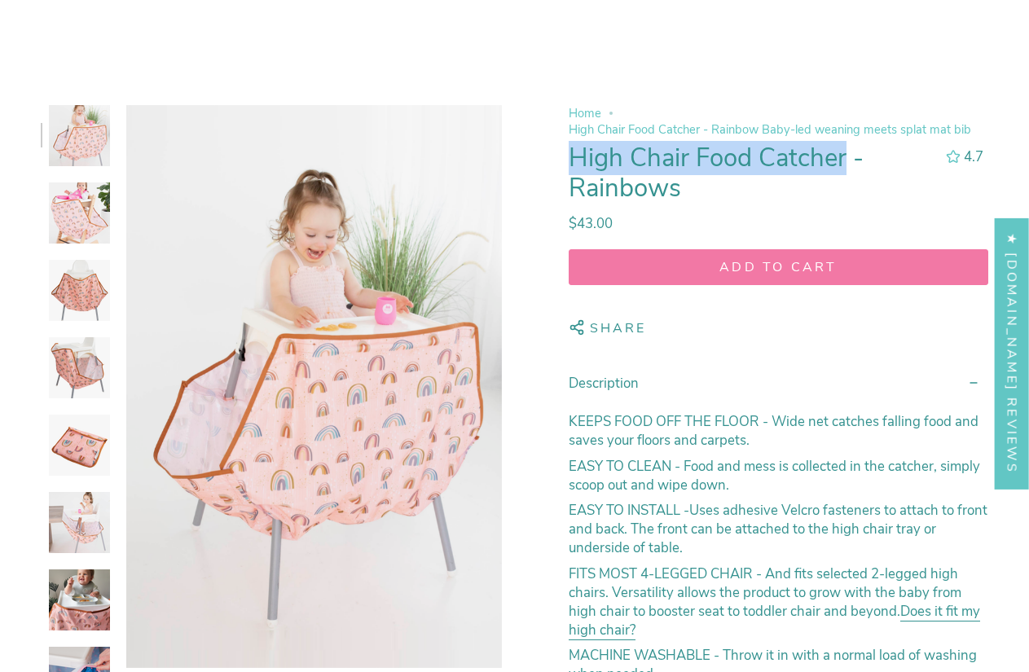
click at [89, 521] on img at bounding box center [79, 522] width 61 height 61
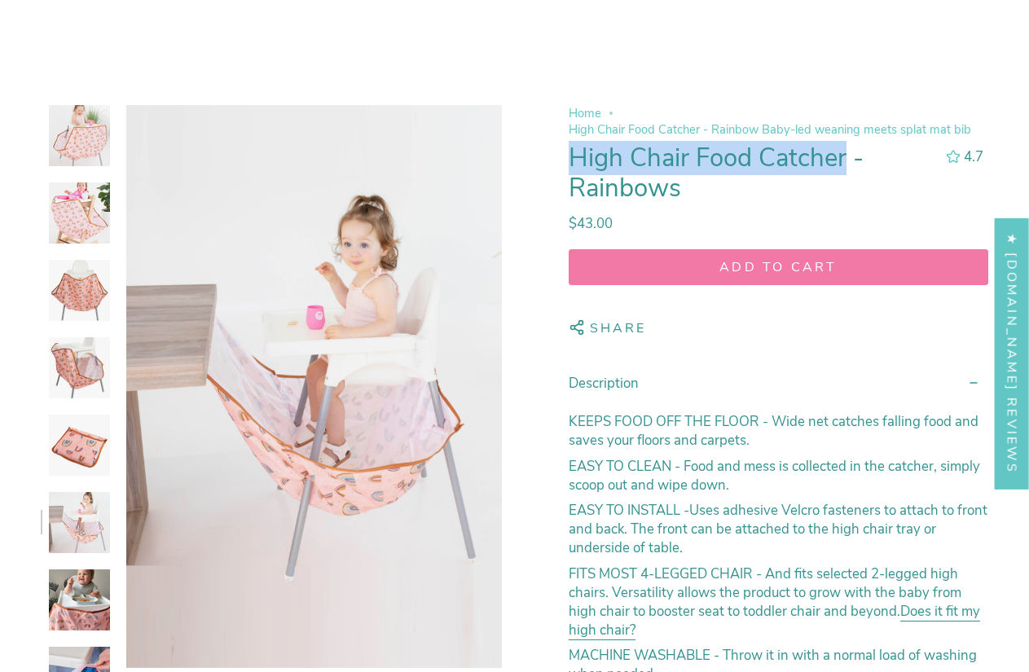
scroll to position [489, 0]
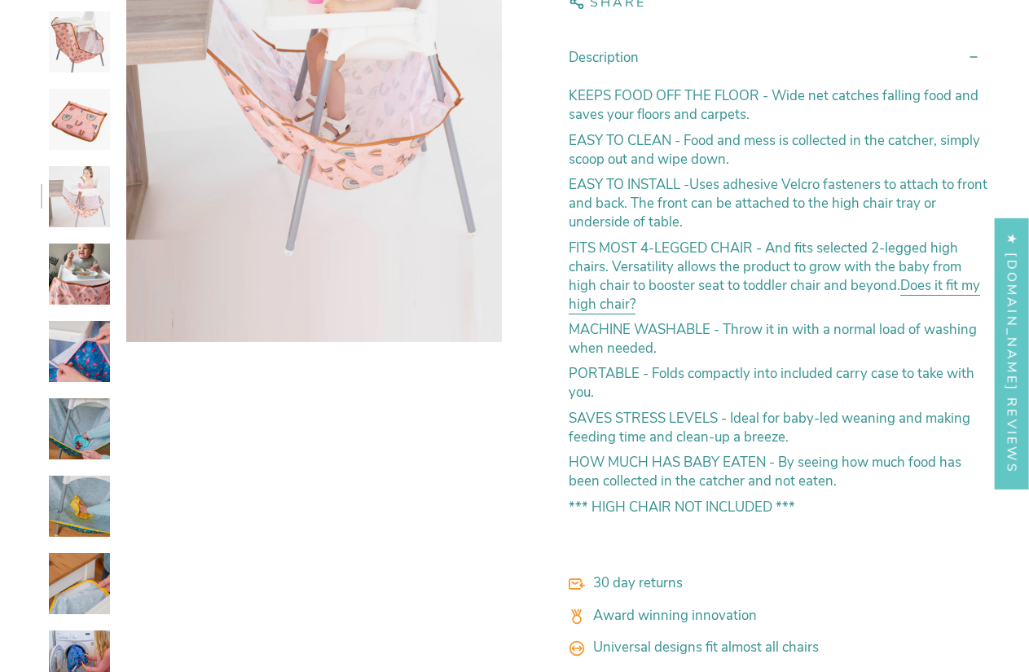
click at [76, 429] on img at bounding box center [79, 428] width 61 height 61
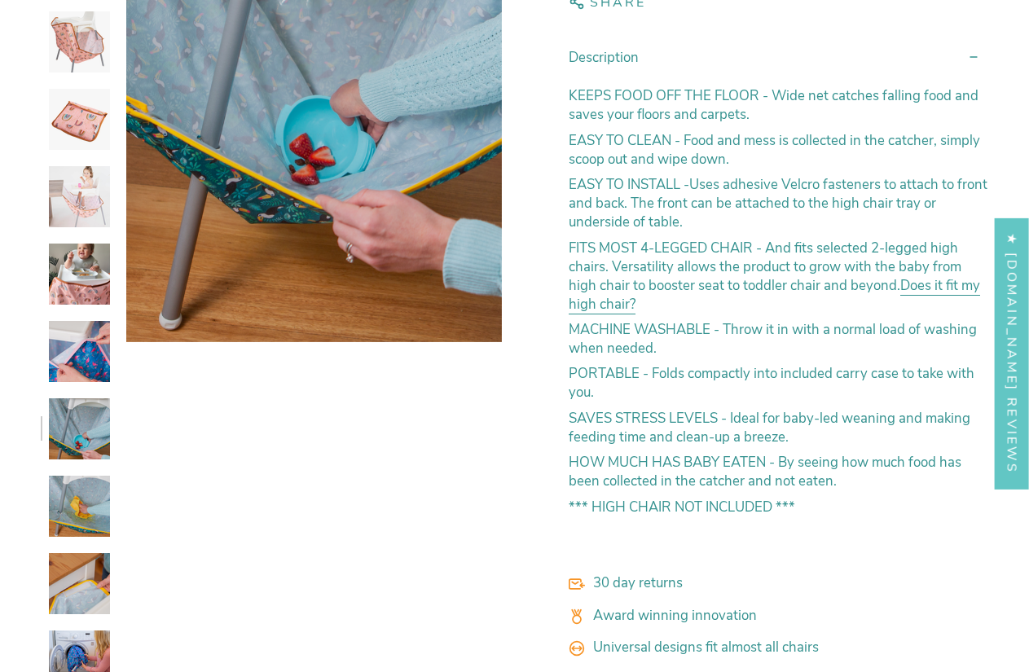
click at [74, 369] on img at bounding box center [79, 351] width 61 height 61
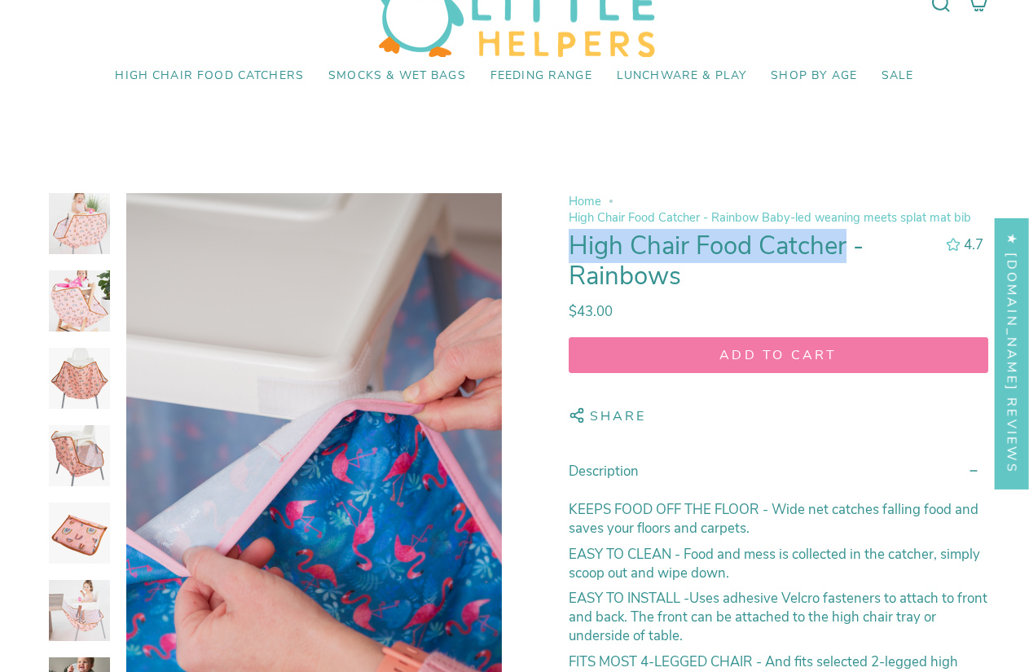
scroll to position [0, 0]
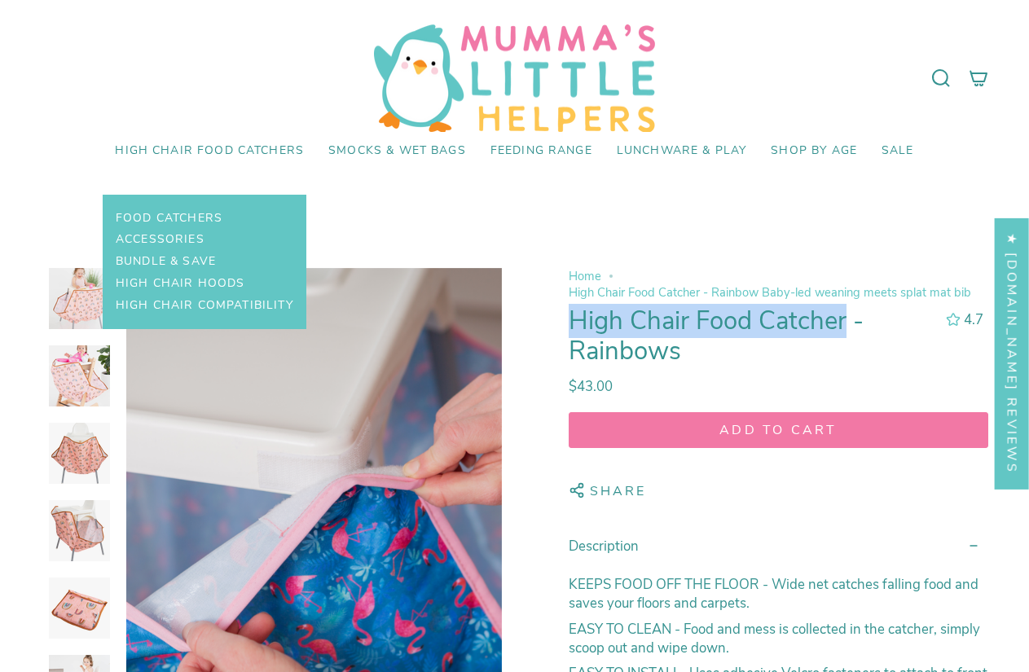
click at [236, 142] on link "High Chair Food Catchers" at bounding box center [209, 151] width 213 height 38
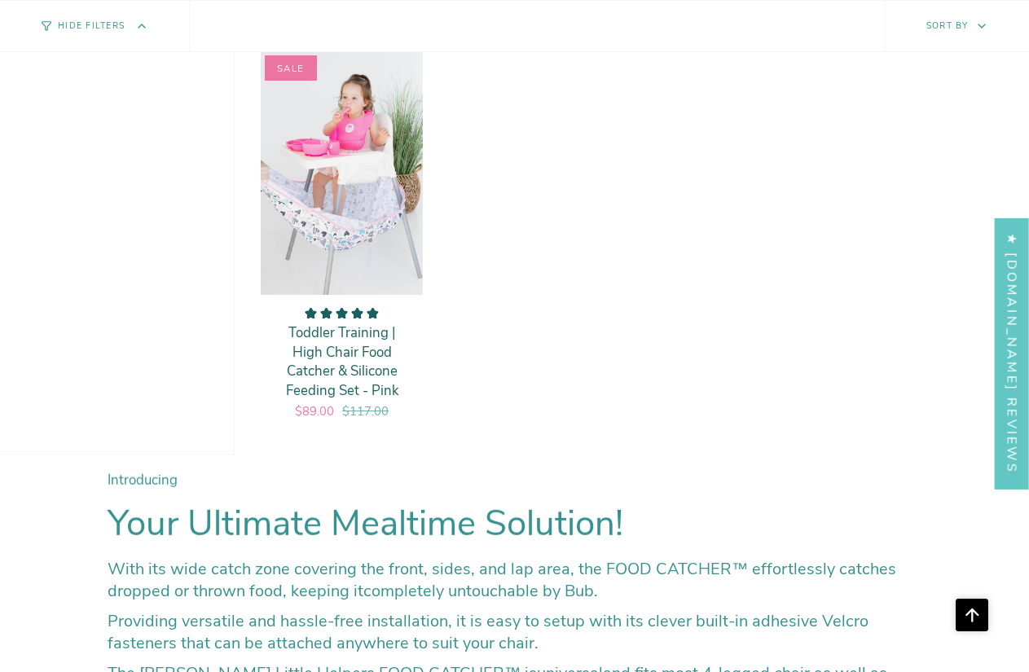
scroll to position [2688, 0]
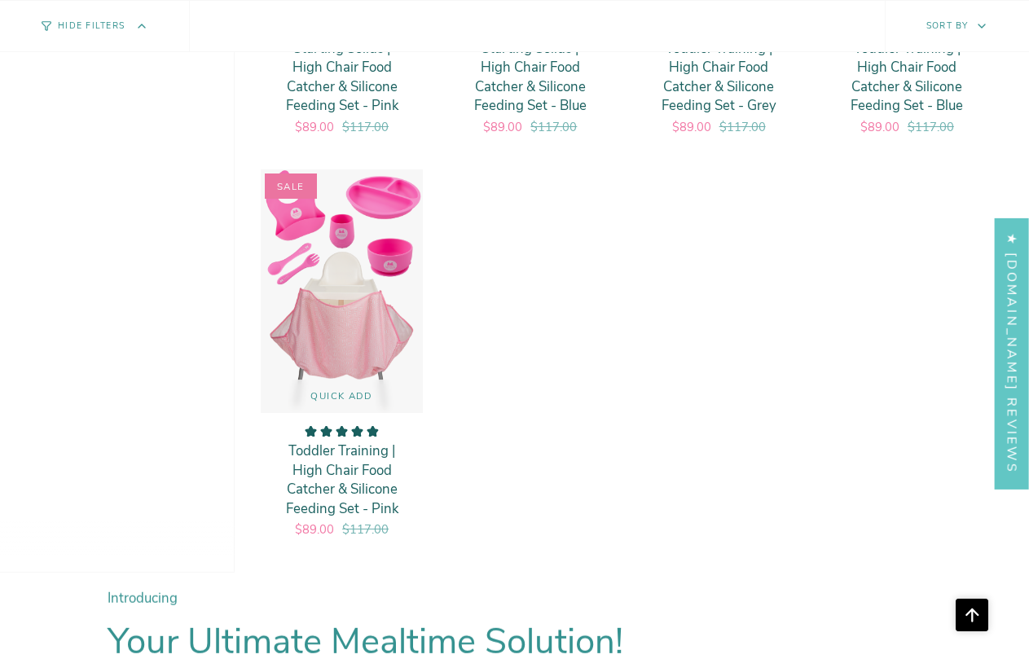
click at [364, 340] on img "Toddler Training | High Chair Food Catcher & Silicone Feeding Set - Pink" at bounding box center [342, 291] width 164 height 245
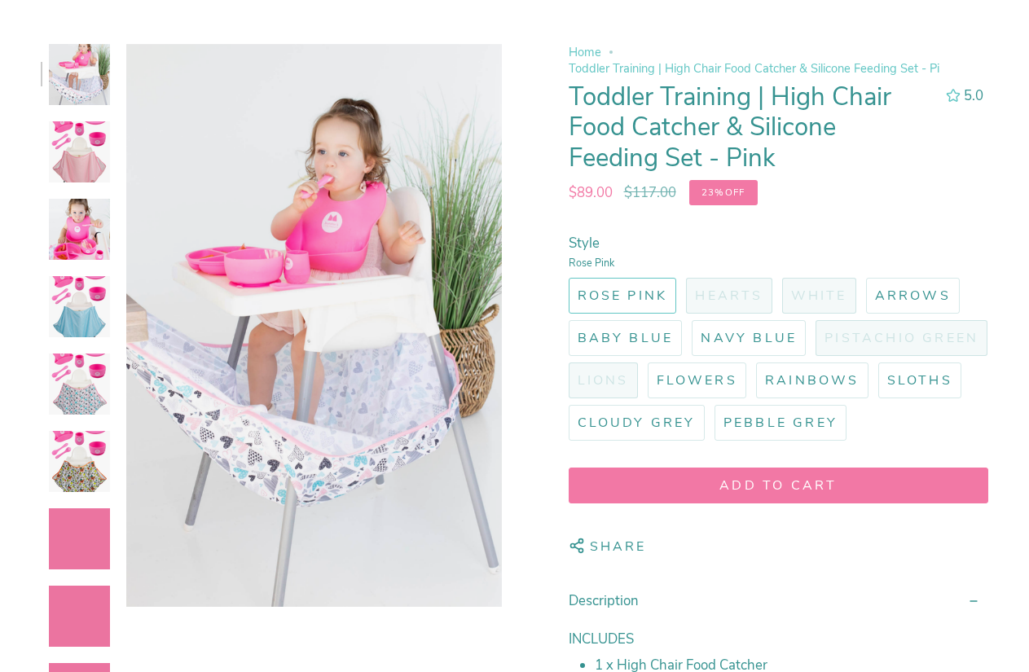
scroll to position [244, 0]
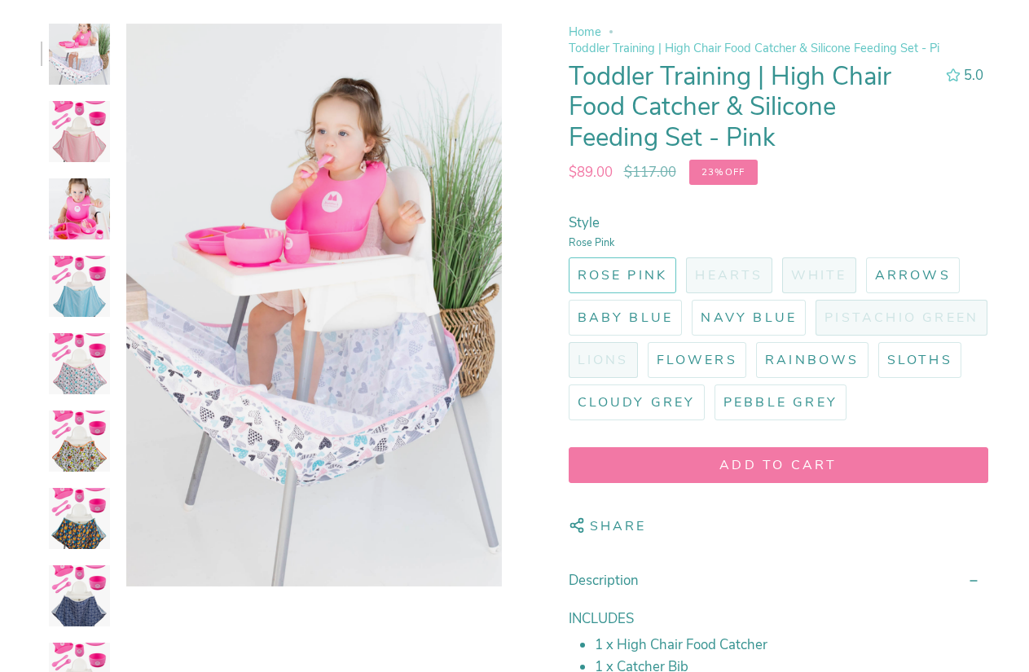
select select "pictures-first"
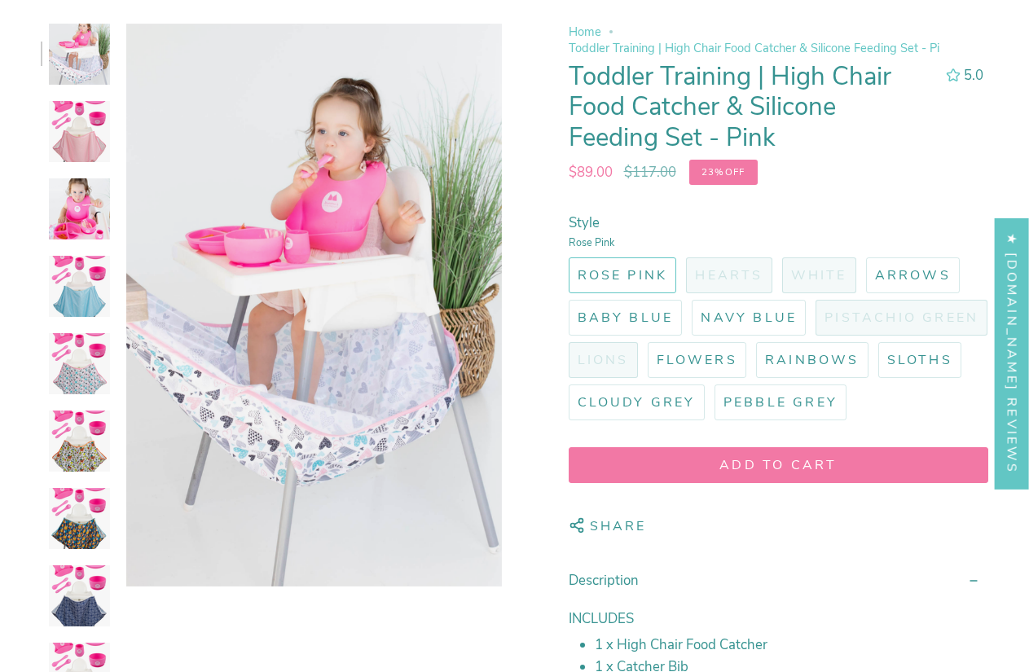
click at [87, 299] on img at bounding box center [79, 286] width 61 height 61
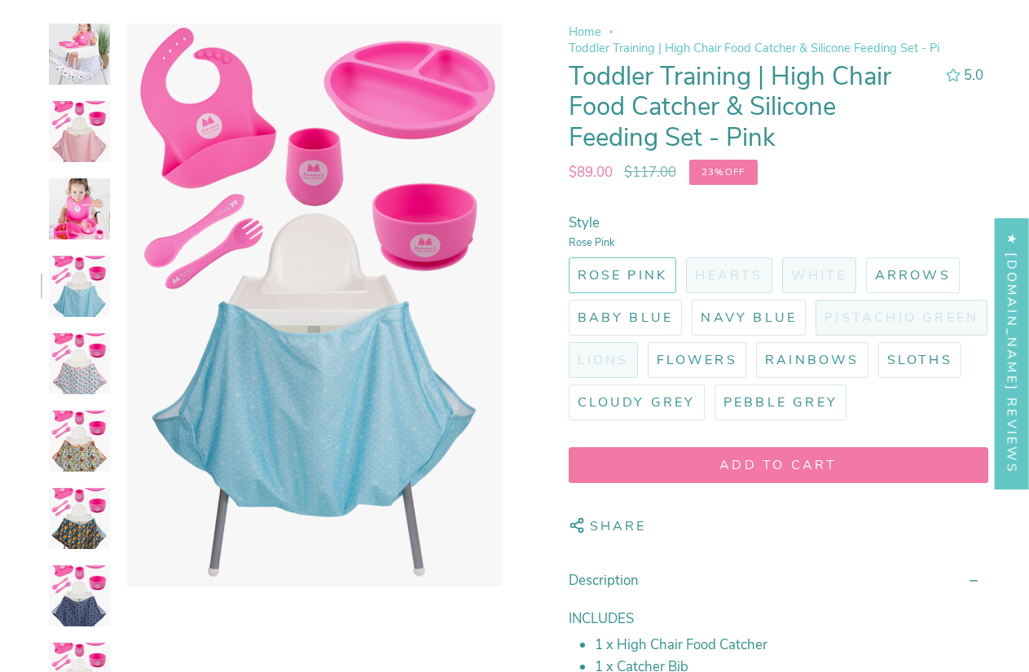
click at [88, 371] on img at bounding box center [79, 363] width 61 height 61
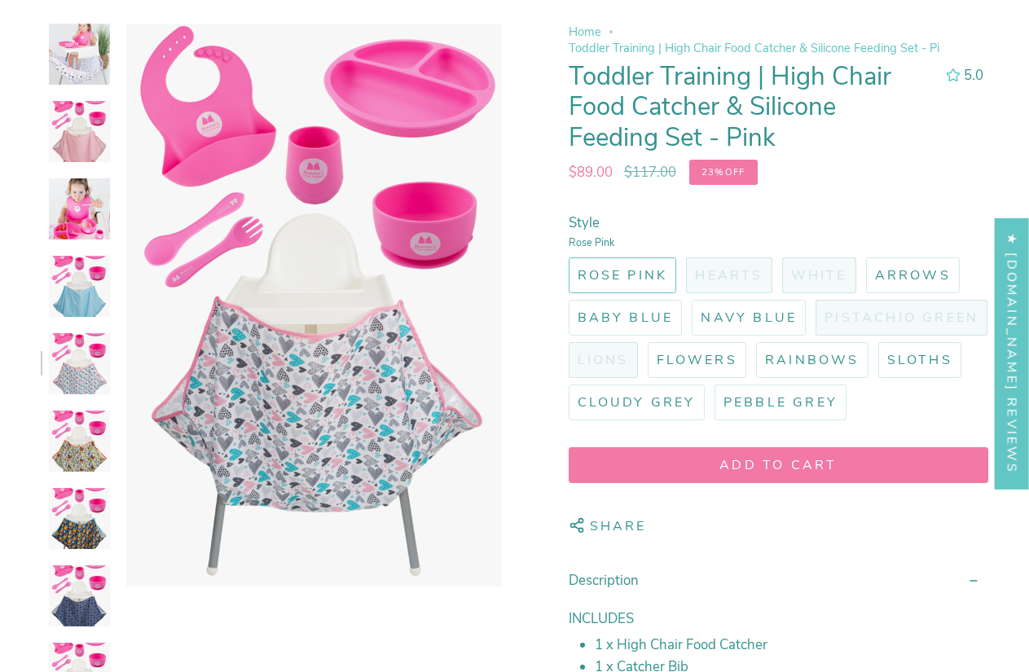
click at [79, 471] on img at bounding box center [79, 441] width 61 height 61
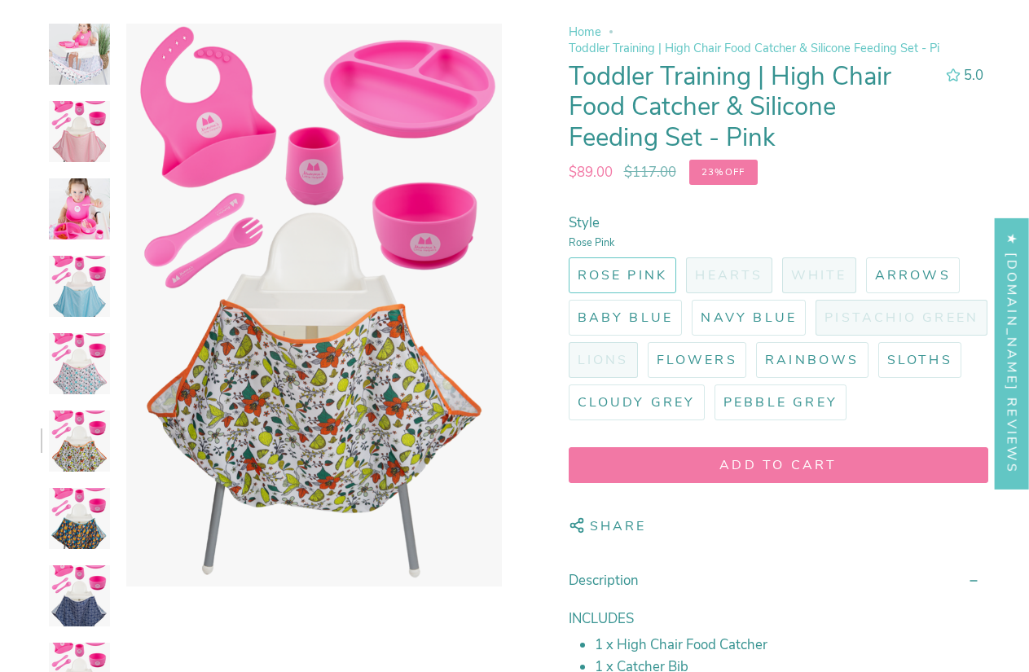
click at [77, 525] on img at bounding box center [79, 518] width 61 height 61
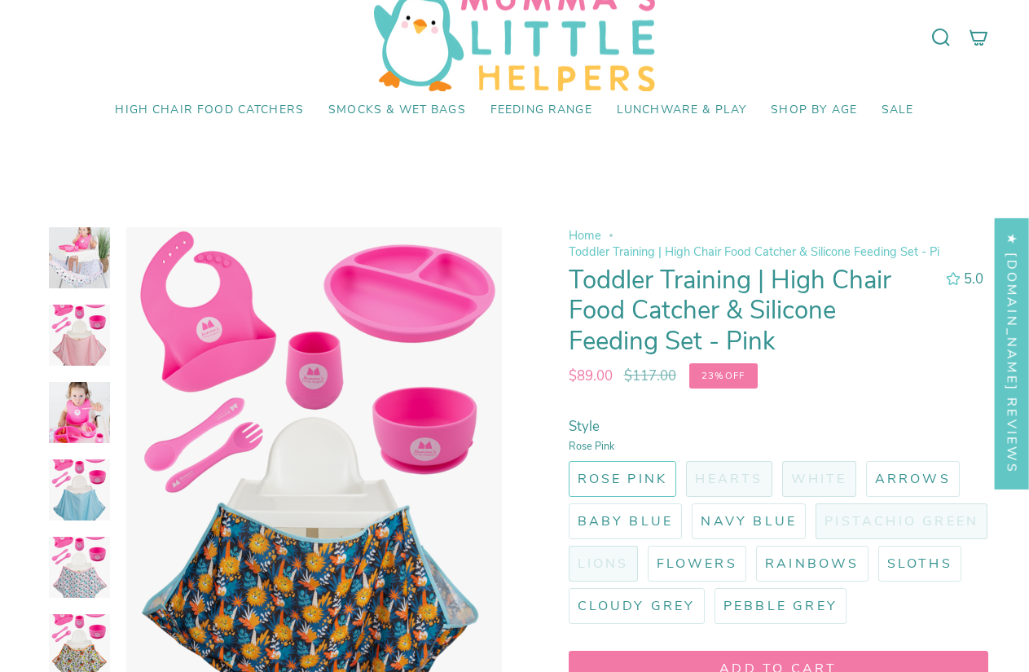
scroll to position [0, 0]
